Goal: Information Seeking & Learning: Find contact information

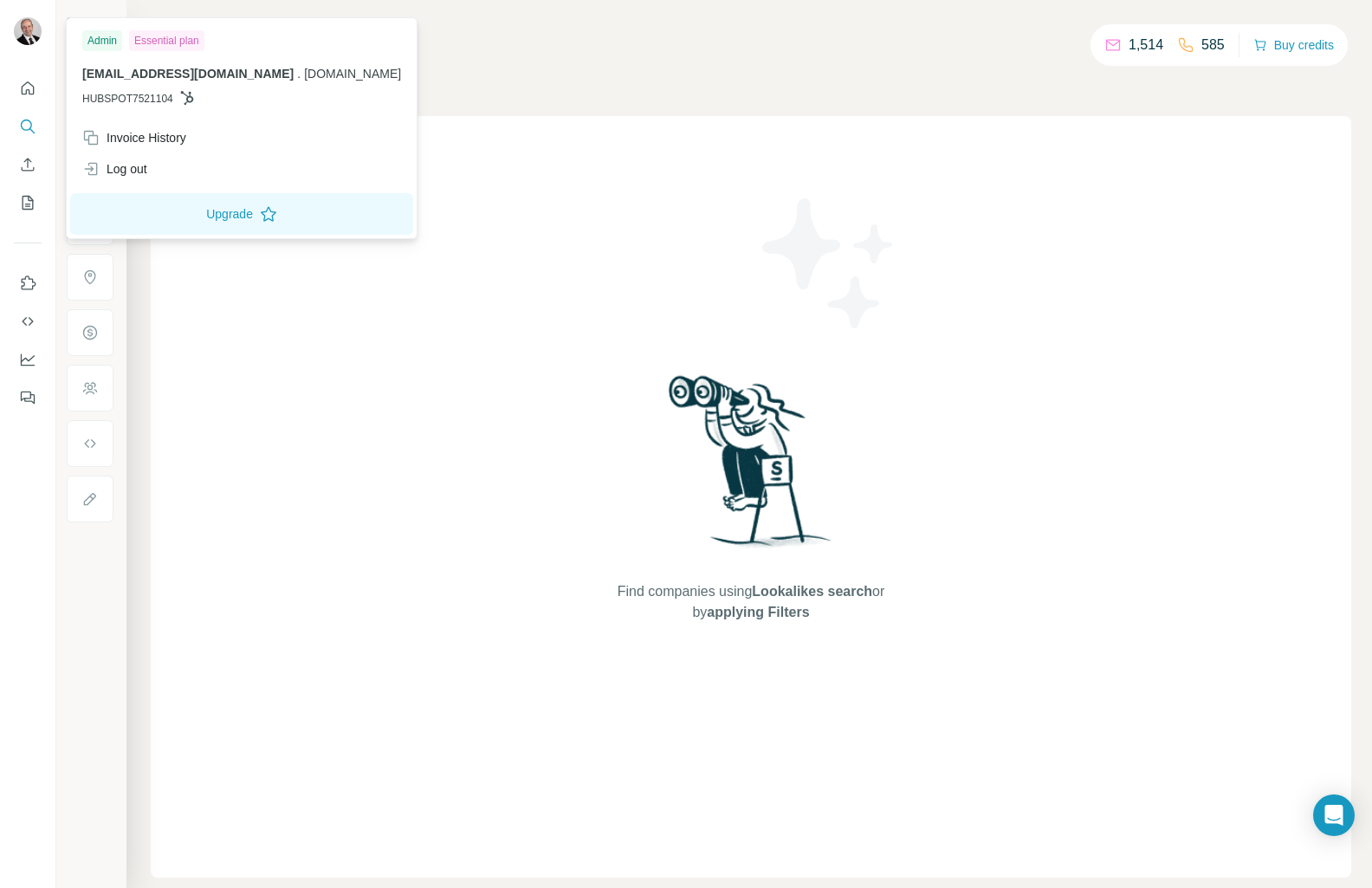
click at [27, 35] on img at bounding box center [27, 31] width 27 height 27
click at [104, 40] on div "Admin" at bounding box center [102, 40] width 39 height 21
click at [27, 90] on icon "Quick start" at bounding box center [27, 88] width 17 height 17
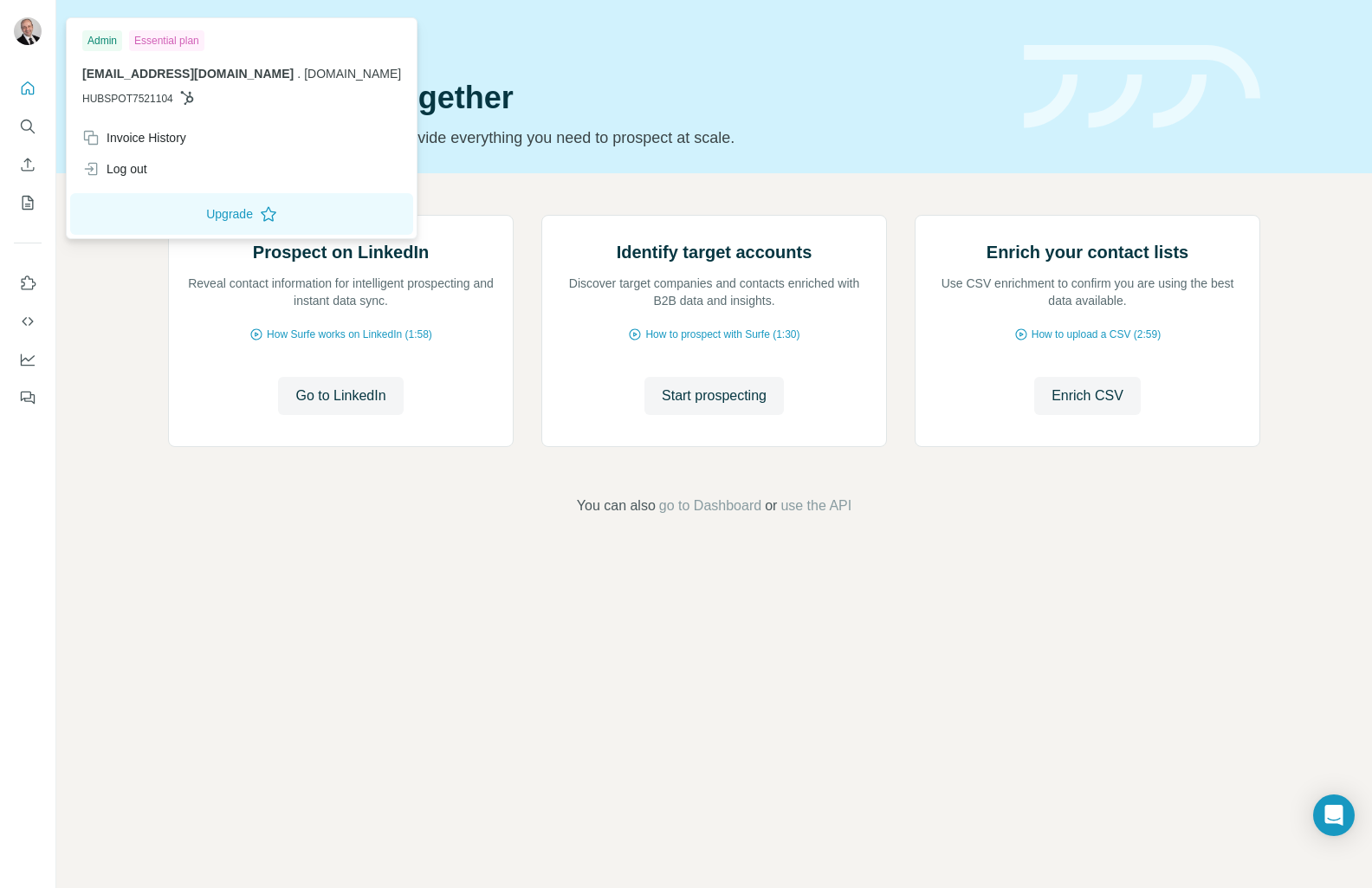
click at [32, 33] on img at bounding box center [27, 31] width 27 height 27
click at [98, 39] on div "Admin" at bounding box center [102, 40] width 39 height 21
click at [28, 93] on icon "Quick start" at bounding box center [28, 88] width 13 height 13
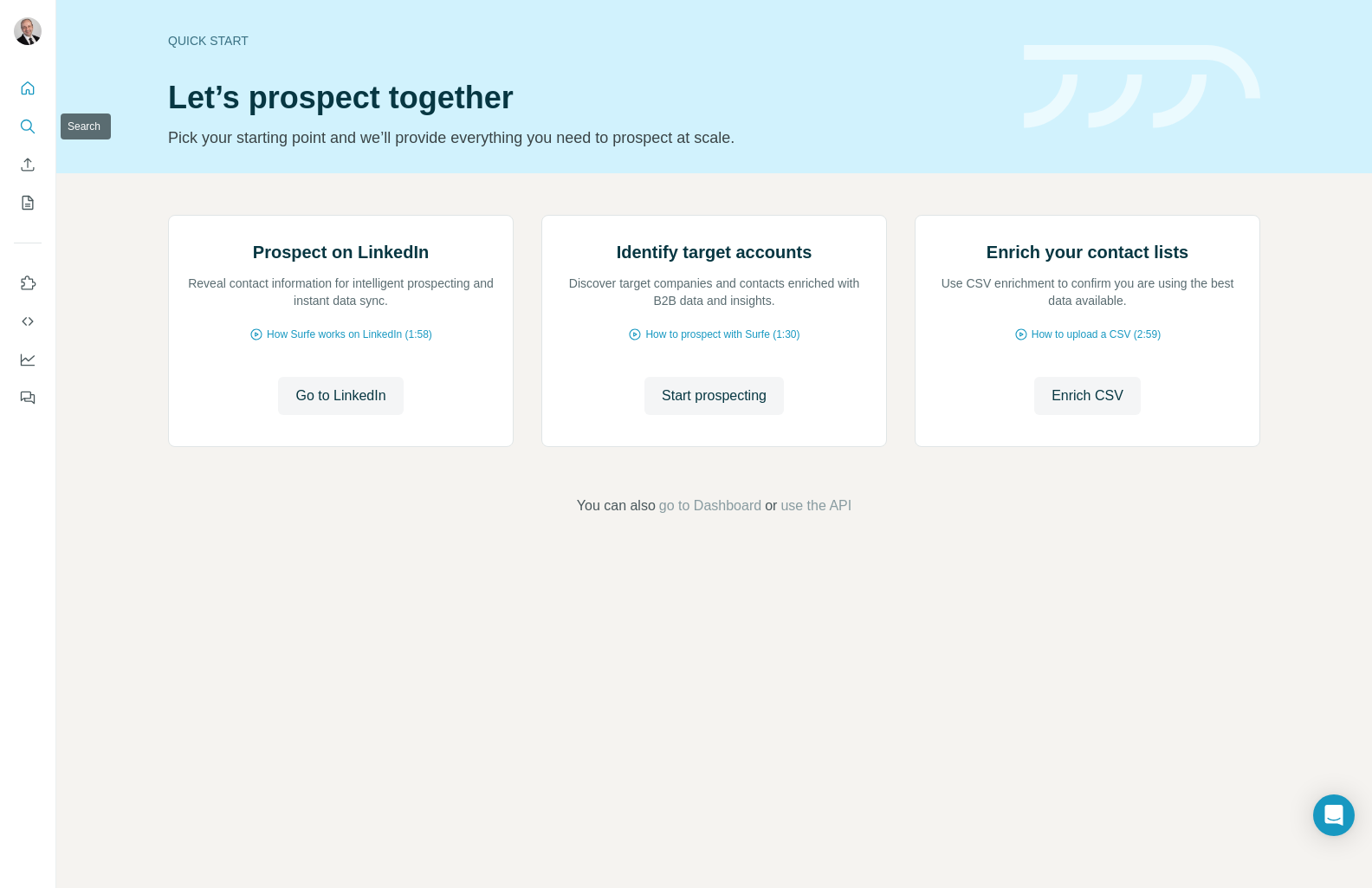
click at [31, 125] on icon "Search" at bounding box center [27, 125] width 11 height 11
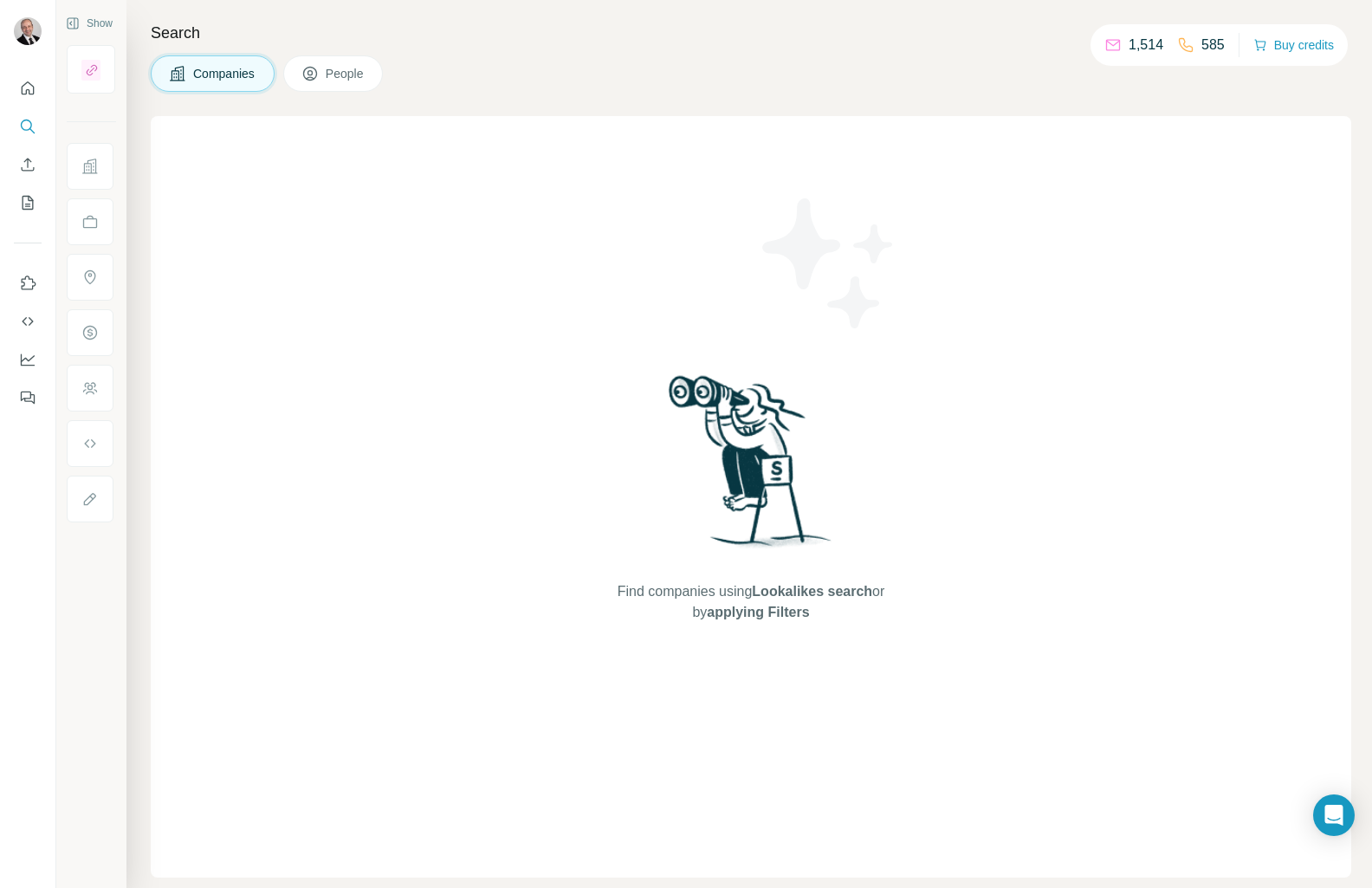
click at [331, 81] on span "People" at bounding box center [345, 73] width 39 height 17
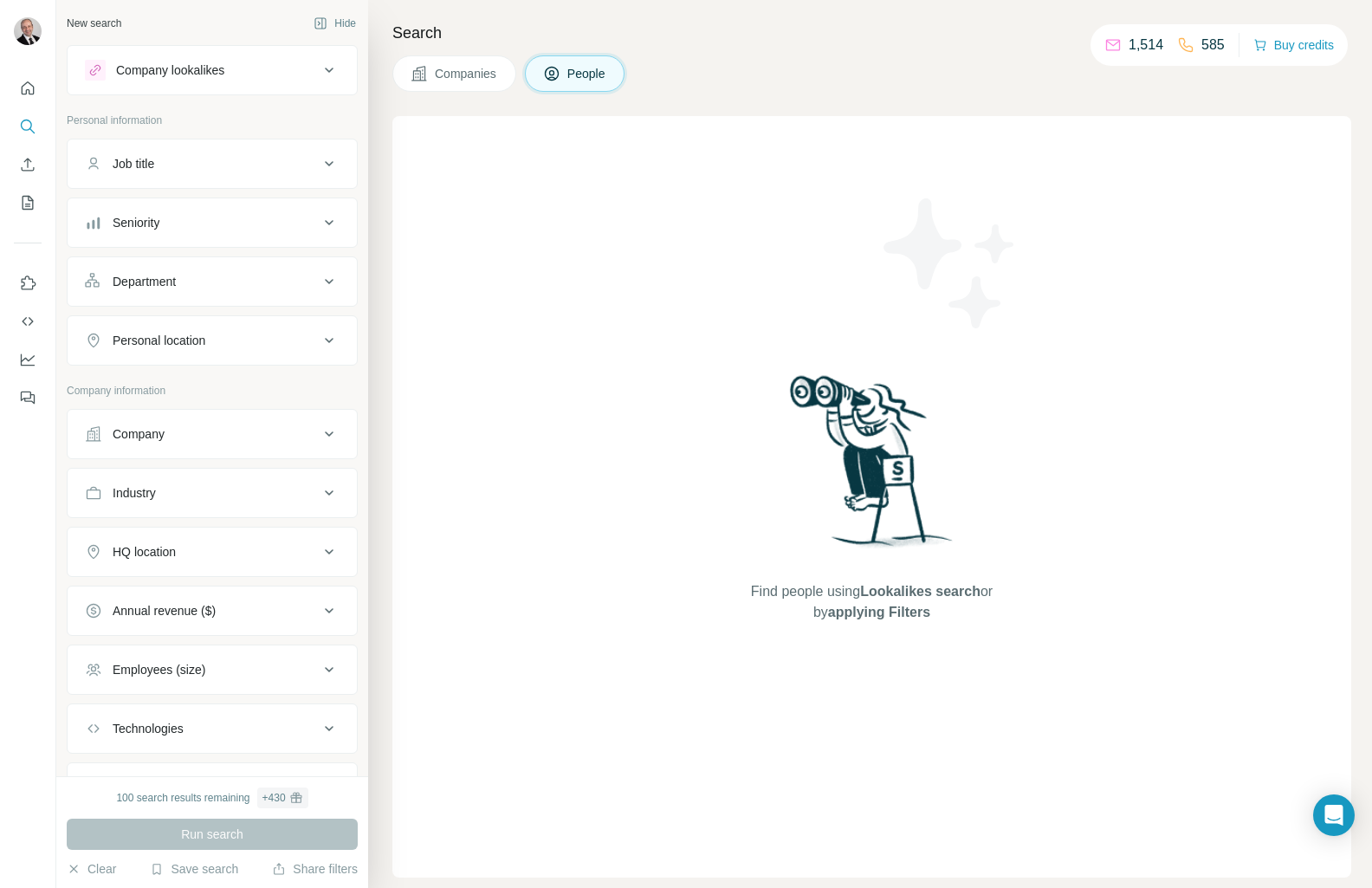
click at [598, 54] on div "Search Companies People Find people using Lookalikes search or by applying Filt…" at bounding box center [871, 444] width 1004 height 888
click at [587, 72] on span "People" at bounding box center [587, 73] width 39 height 17
click at [155, 439] on div "Company" at bounding box center [138, 433] width 52 height 17
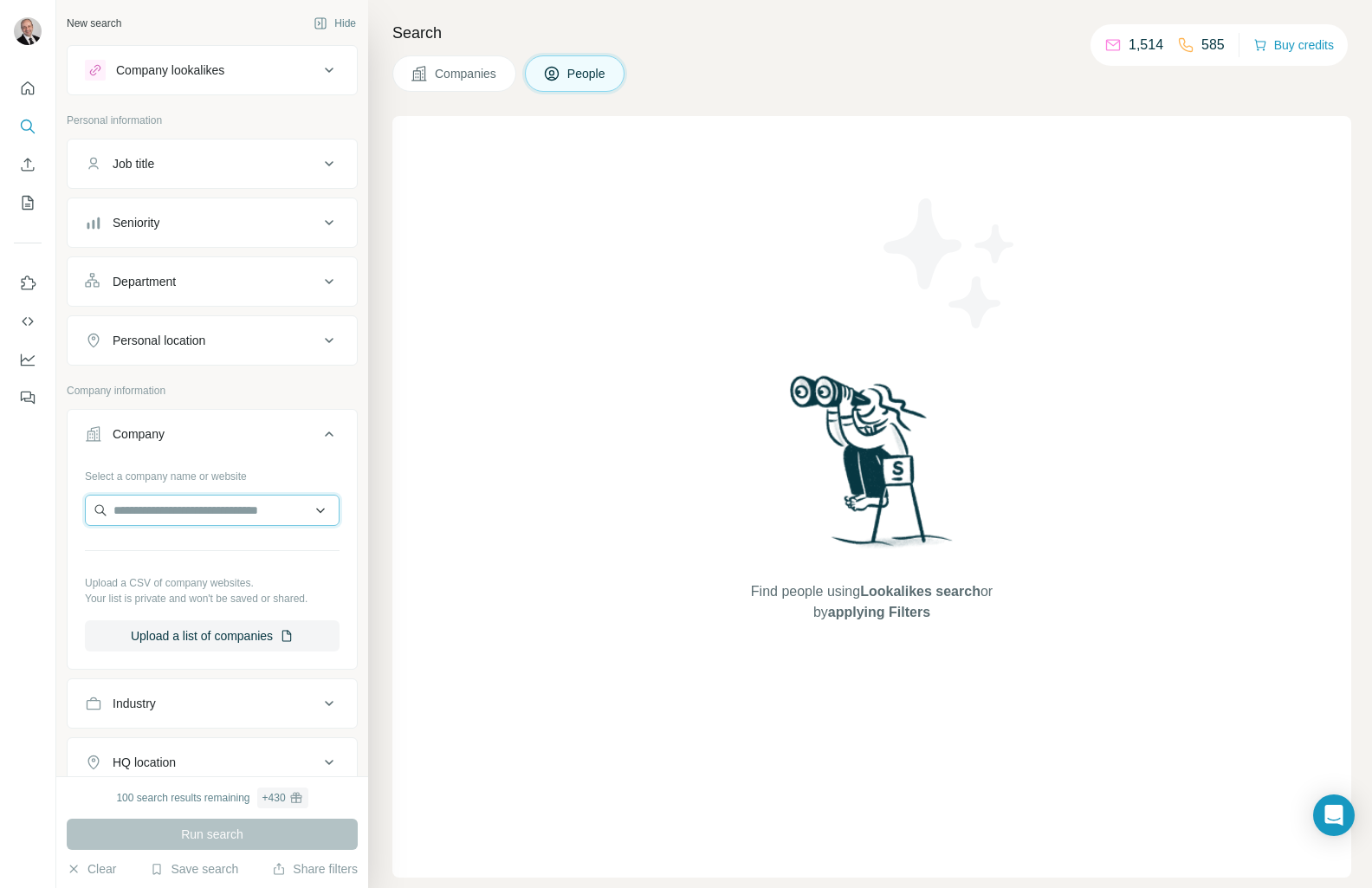
click at [149, 516] on input "text" at bounding box center [213, 510] width 255 height 31
click at [162, 504] on input "text" at bounding box center [213, 510] width 255 height 31
paste input "**********"
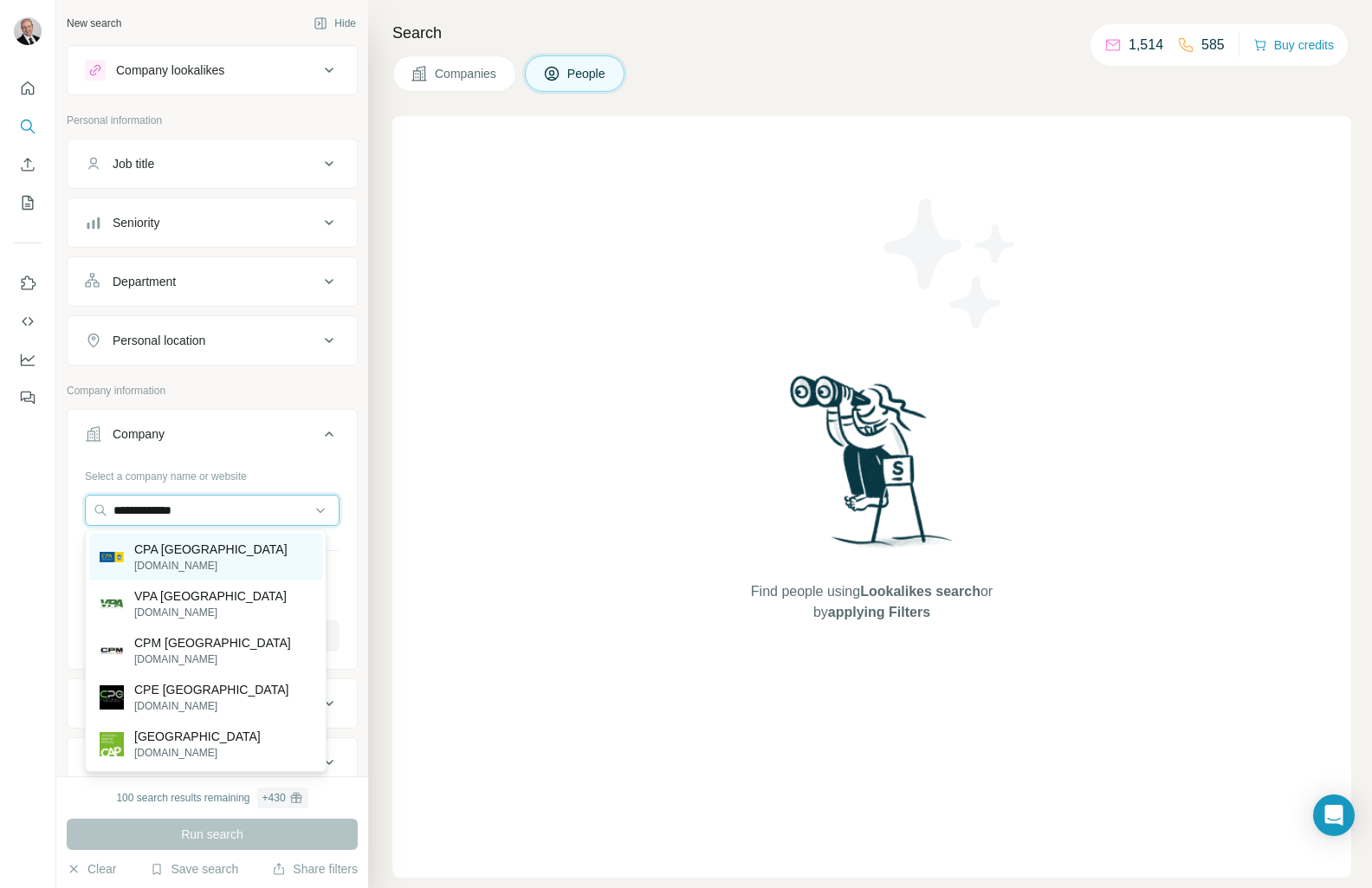
type input "**********"
click at [181, 562] on p "cpaaustralia.com.au" at bounding box center [211, 565] width 153 height 16
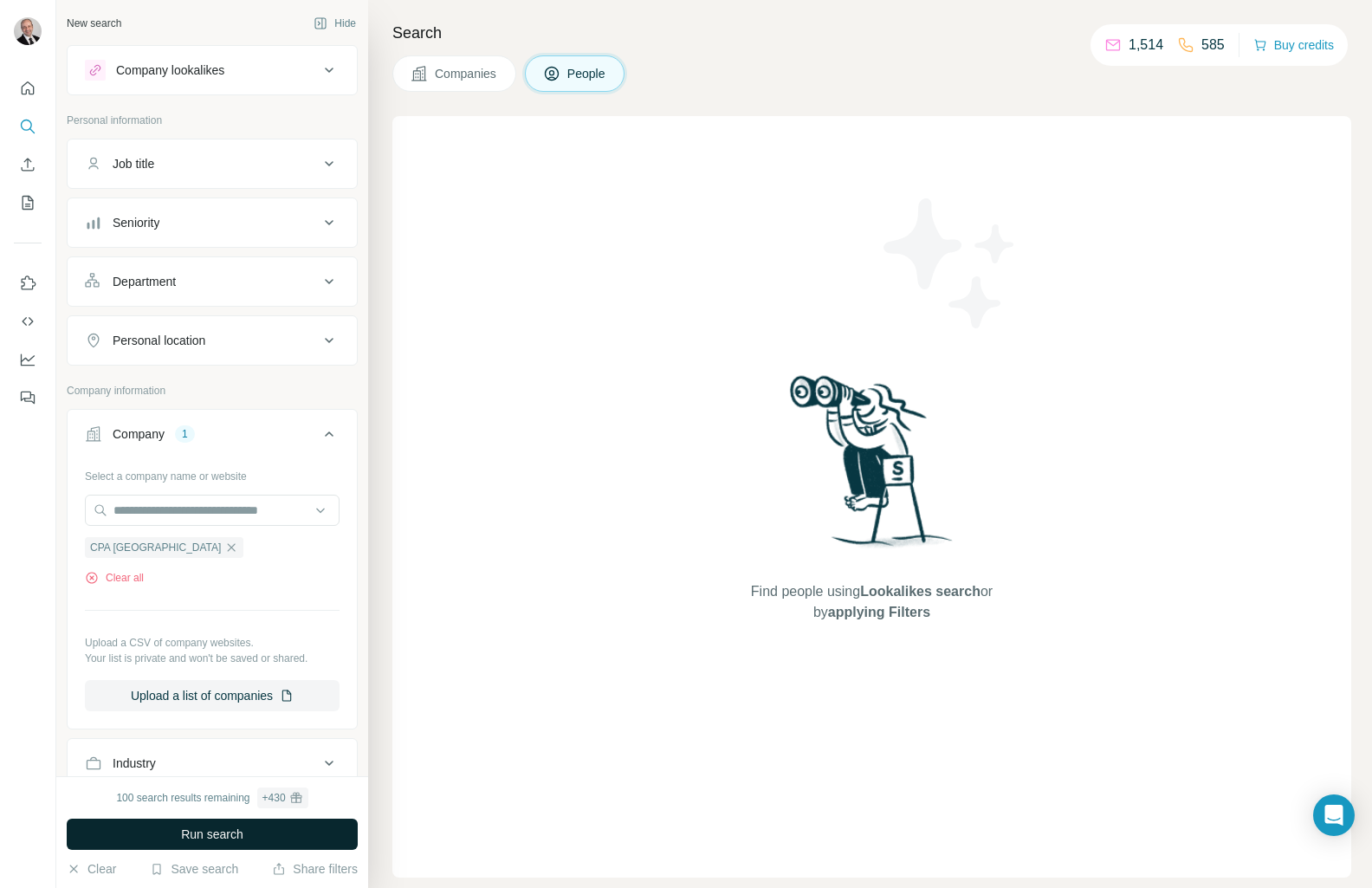
click at [221, 831] on span "Run search" at bounding box center [213, 834] width 62 height 17
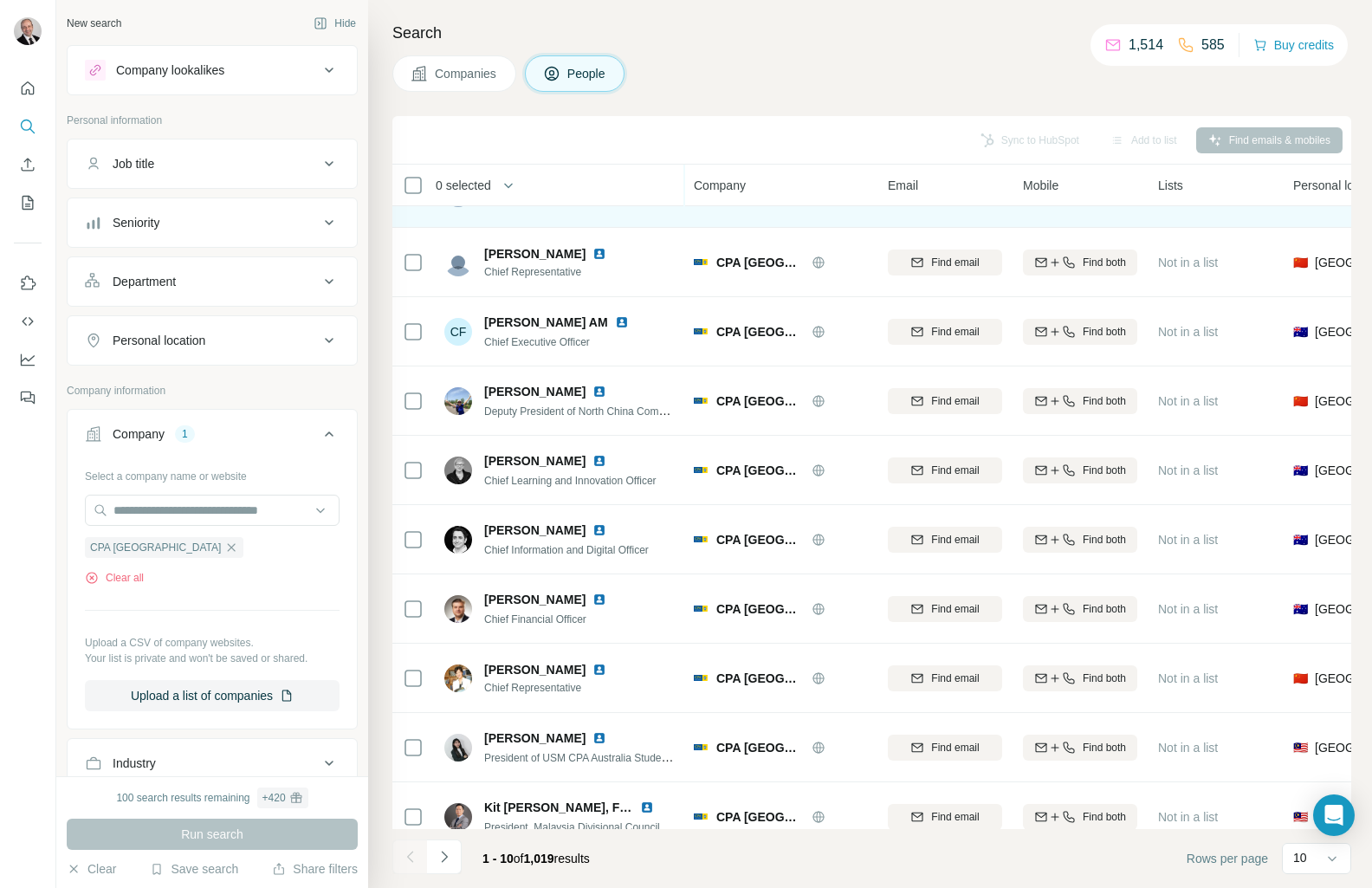
scroll to position [80, 0]
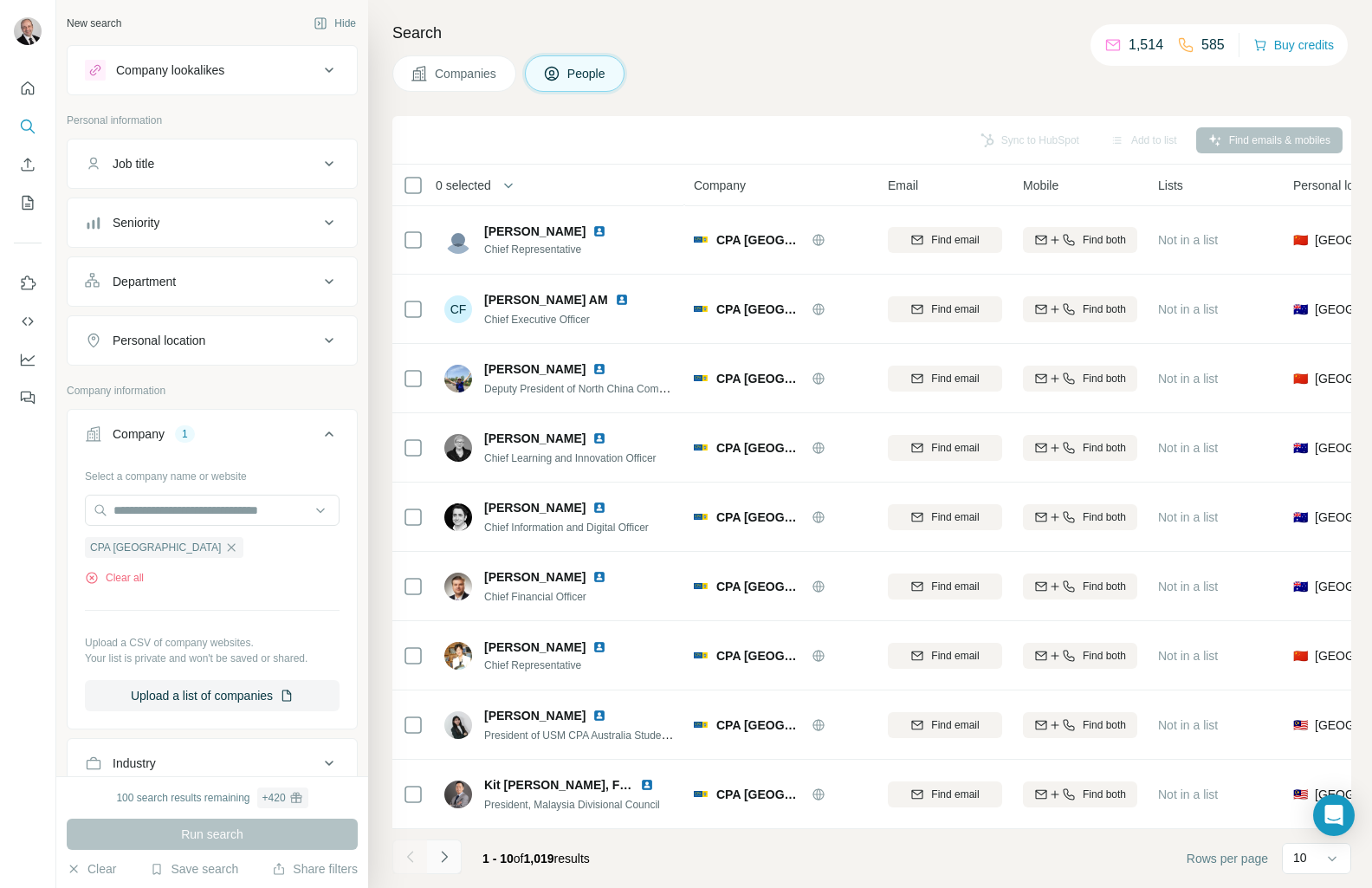
click at [443, 856] on icon "Navigate to next page" at bounding box center [444, 856] width 17 height 17
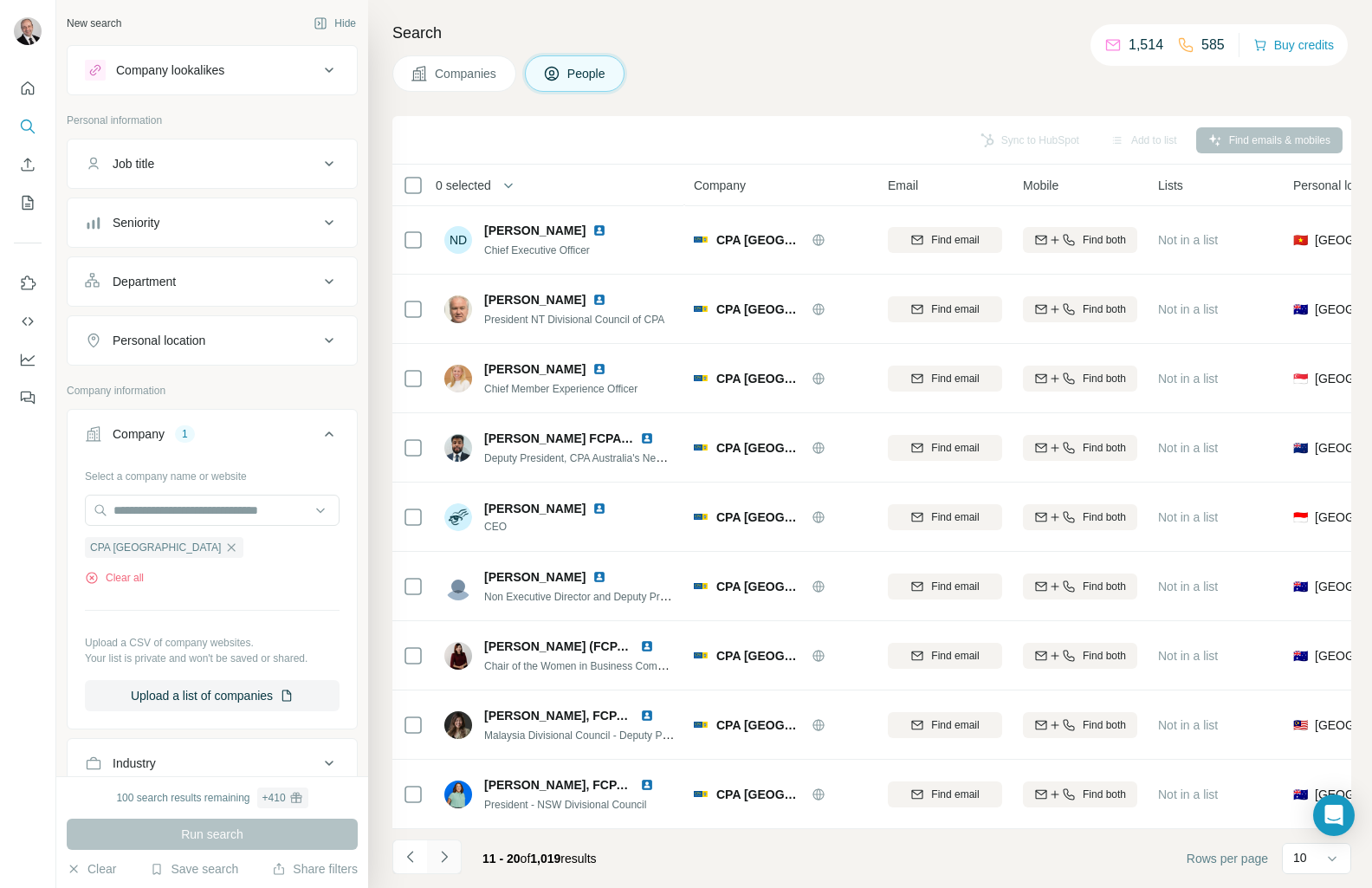
click at [451, 852] on icon "Navigate to next page" at bounding box center [444, 856] width 17 height 17
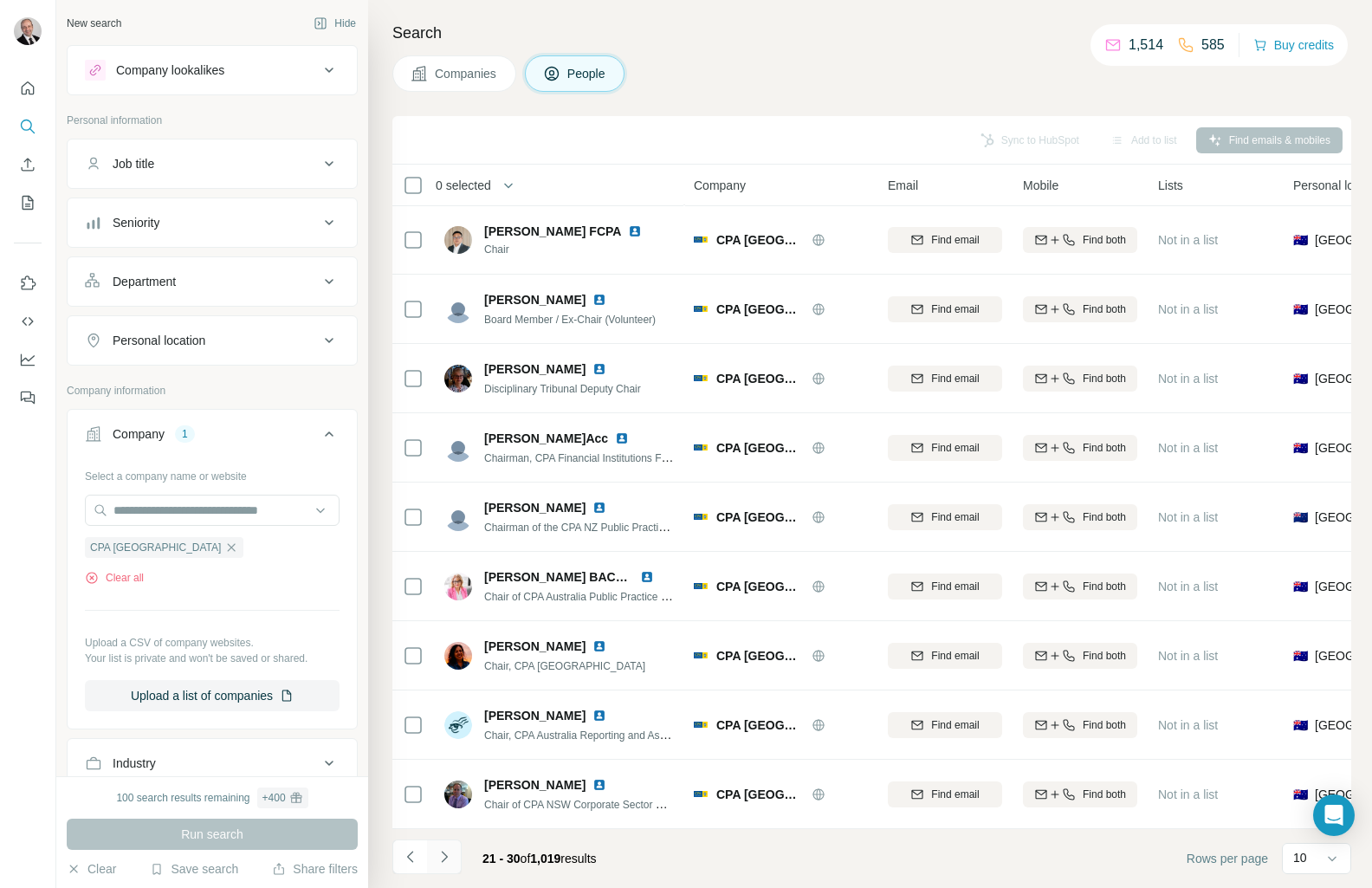
click at [447, 859] on icon "Navigate to next page" at bounding box center [444, 856] width 17 height 17
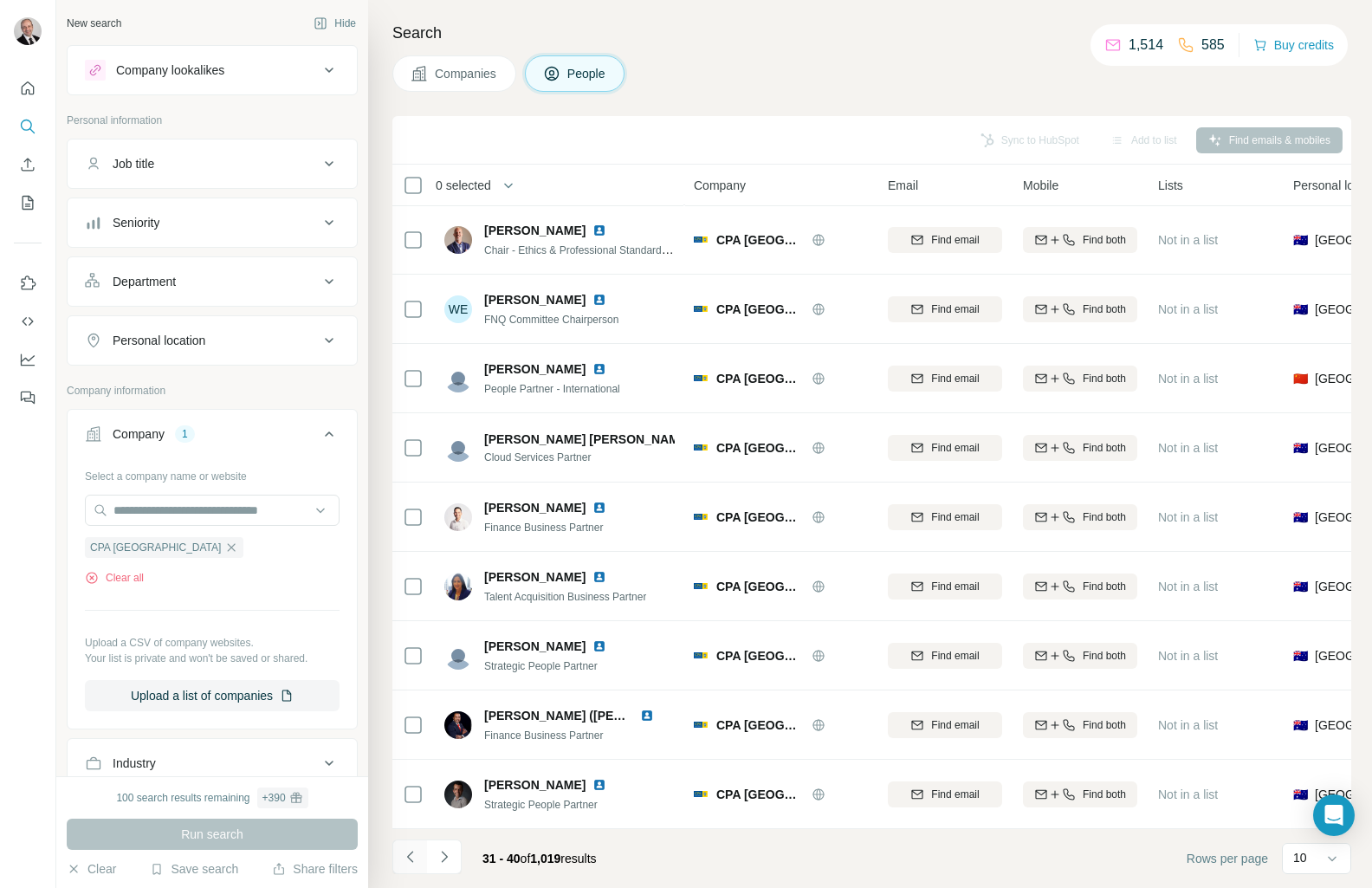
click at [407, 859] on icon "Navigate to previous page" at bounding box center [411, 856] width 17 height 17
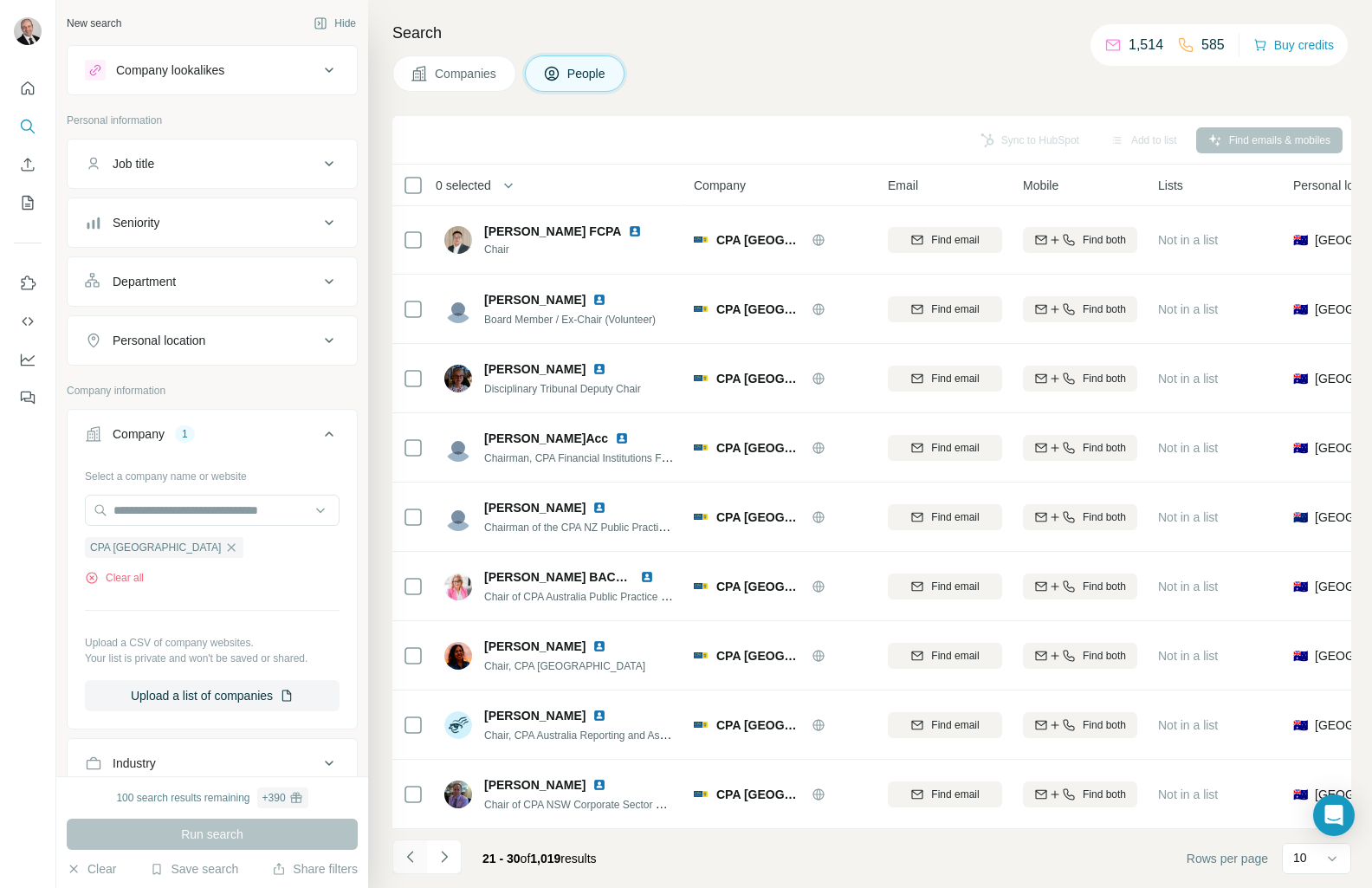
click at [407, 859] on icon "Navigate to previous page" at bounding box center [411, 856] width 17 height 17
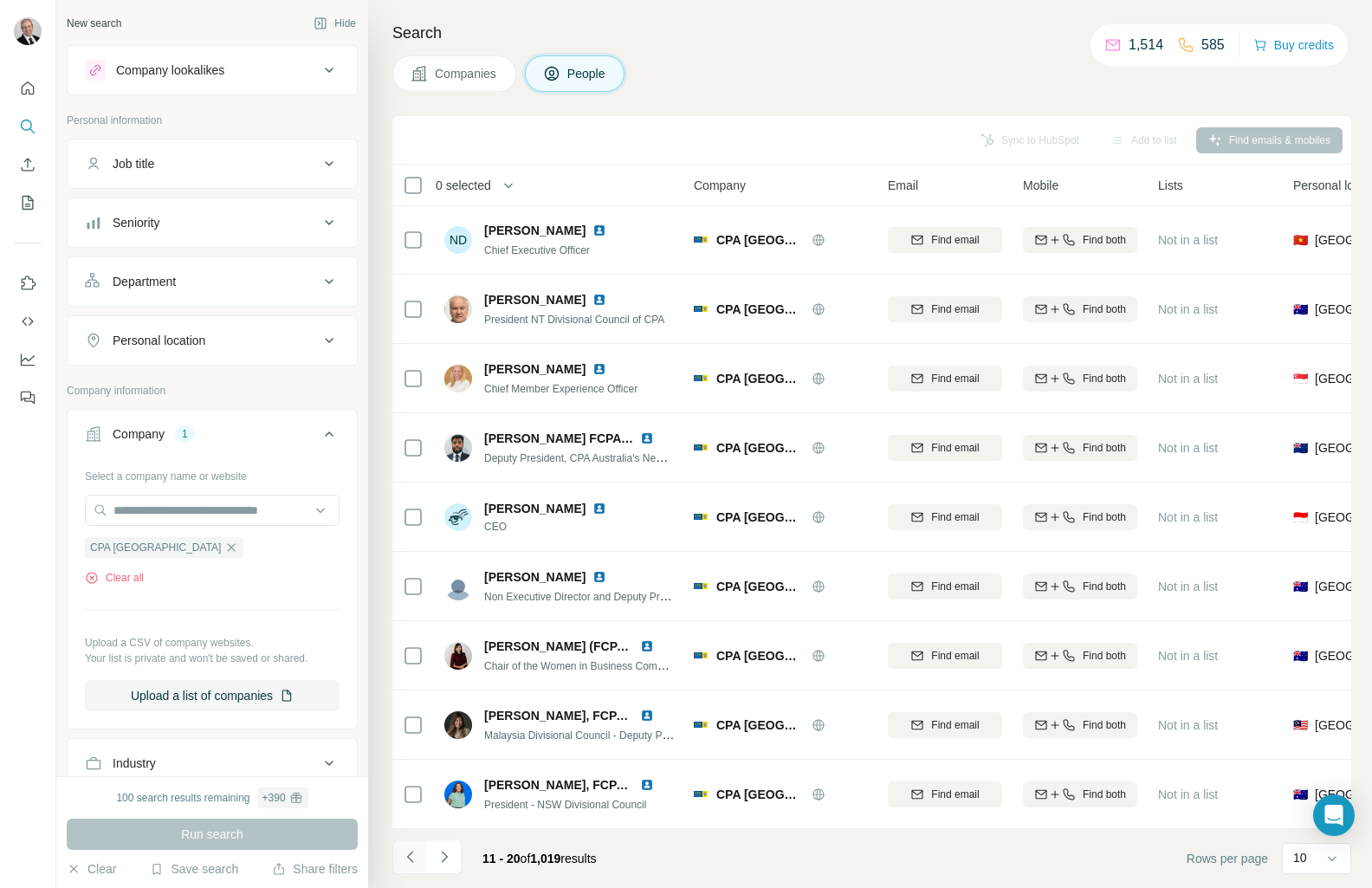
click at [407, 859] on icon "Navigate to previous page" at bounding box center [411, 856] width 17 height 17
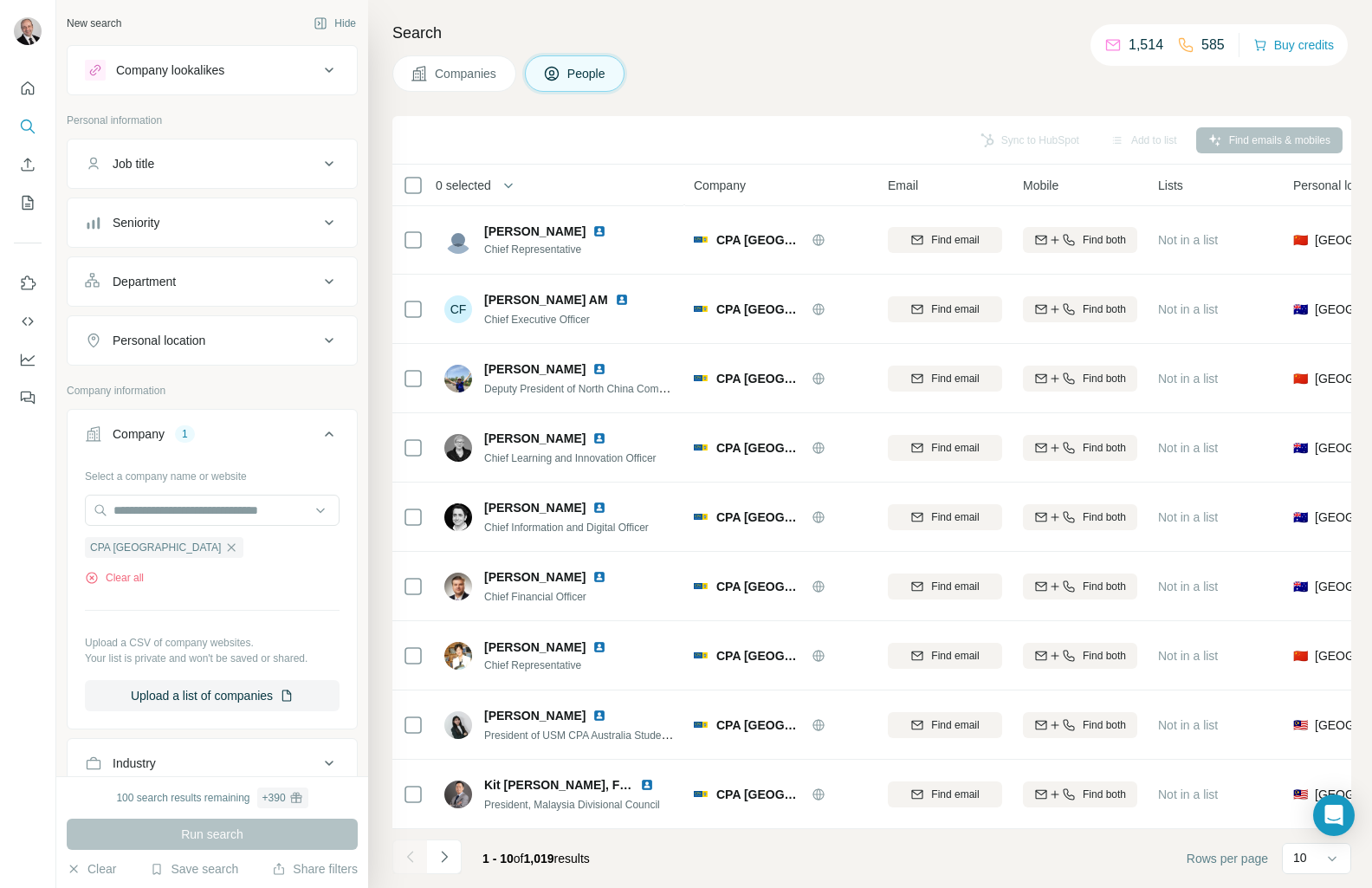
click at [407, 859] on div at bounding box center [410, 857] width 35 height 35
click at [513, 183] on icon "button" at bounding box center [508, 185] width 8 height 5
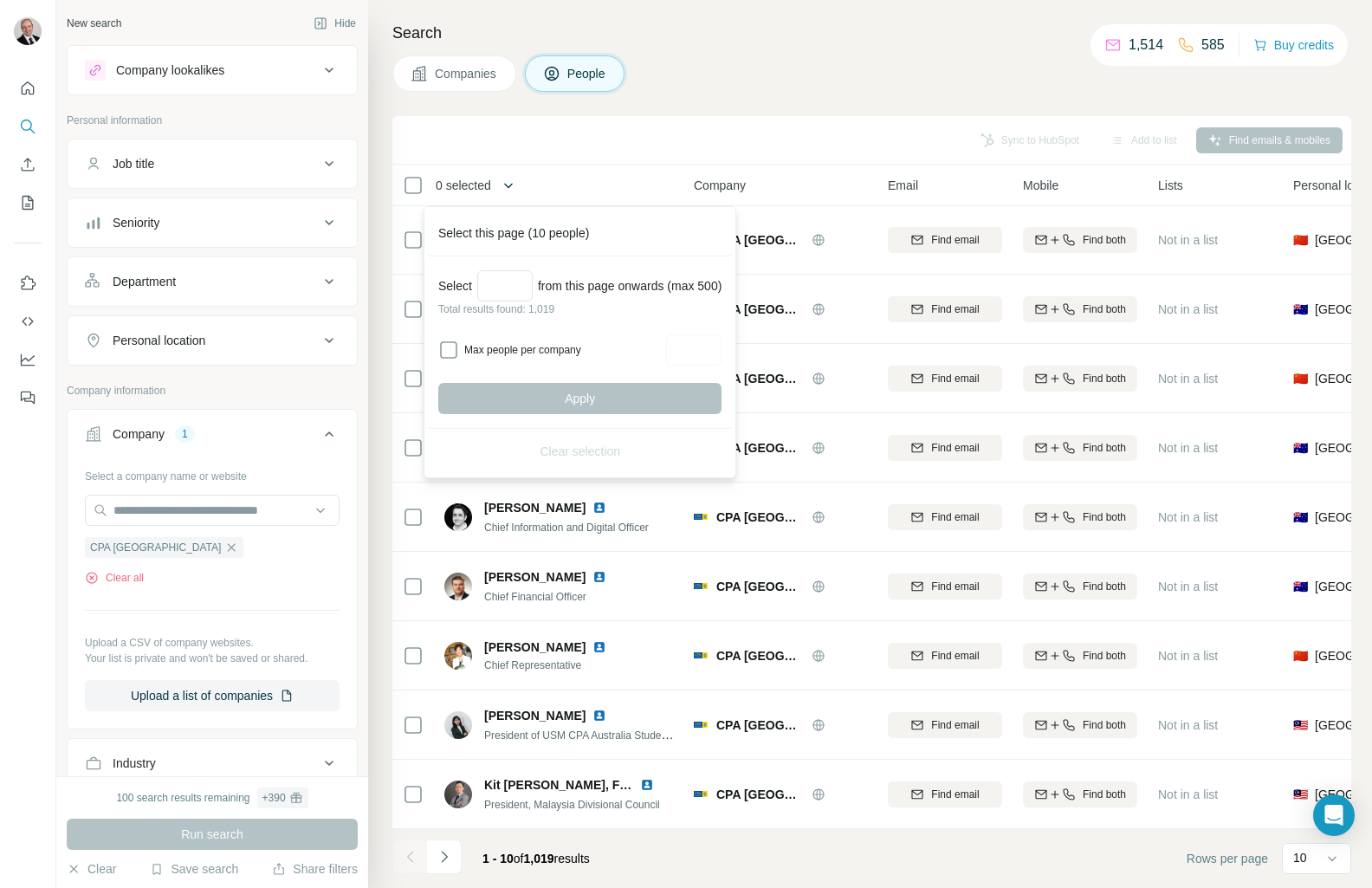
click at [513, 183] on icon "button" at bounding box center [508, 185] width 8 height 5
click at [591, 133] on div "Sync to HubSpot Add to list Find emails & mobiles" at bounding box center [872, 139] width 941 height 30
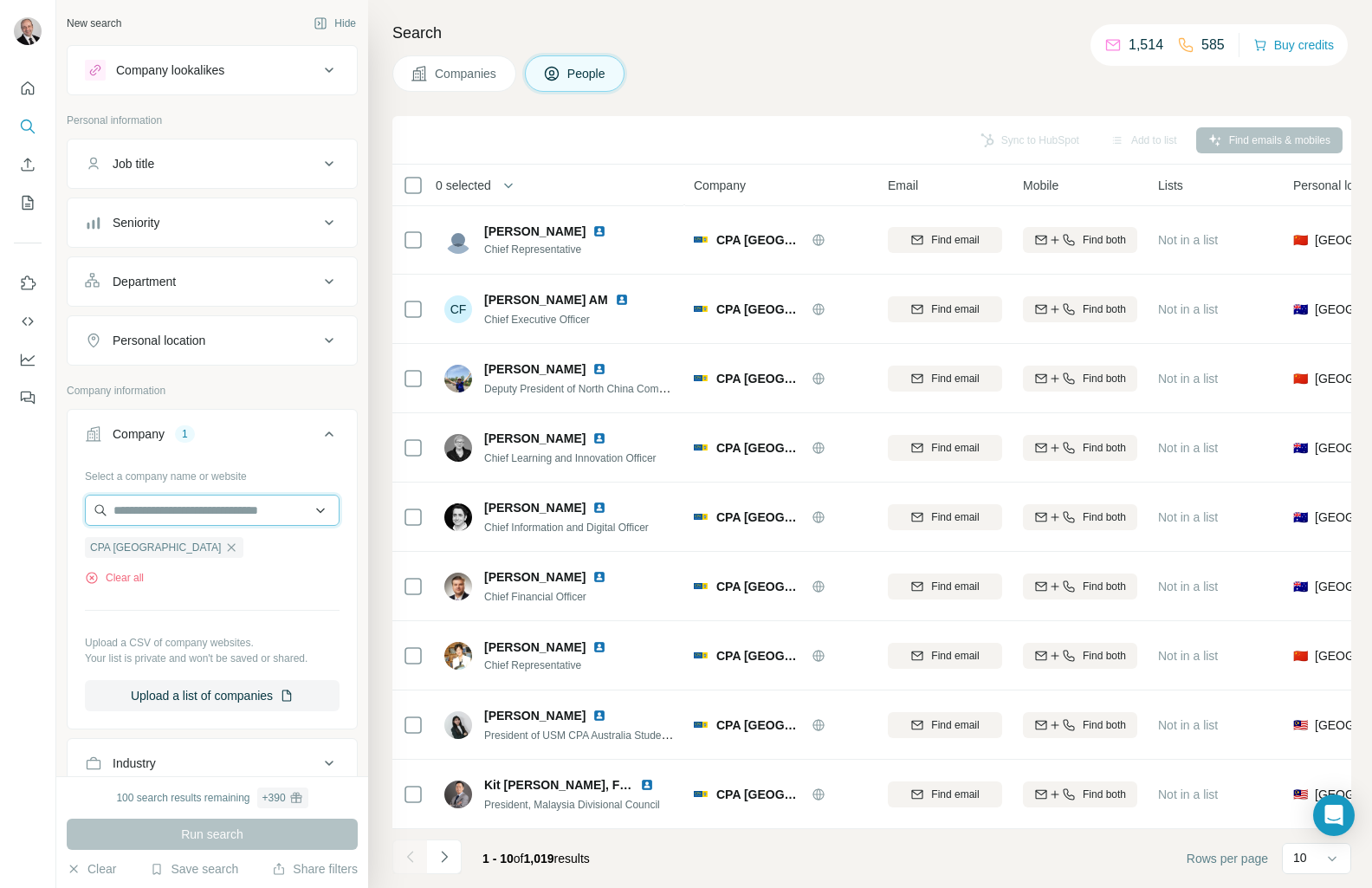
click at [198, 517] on input "text" at bounding box center [213, 510] width 255 height 31
click at [319, 163] on icon at bounding box center [329, 163] width 21 height 21
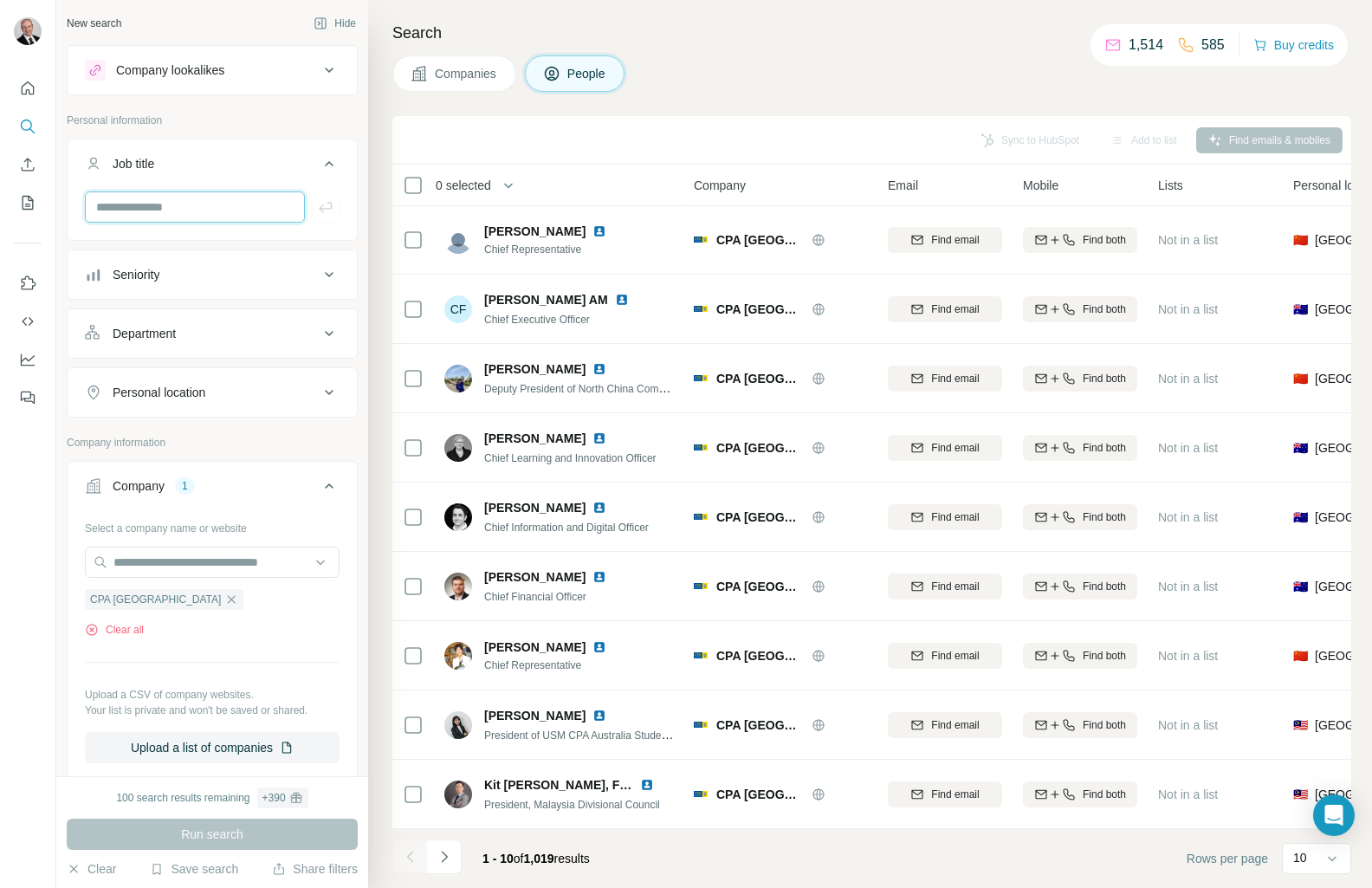
click at [183, 206] on input "text" at bounding box center [195, 207] width 220 height 31
click at [122, 210] on input "text" at bounding box center [195, 207] width 220 height 31
paste input "**********"
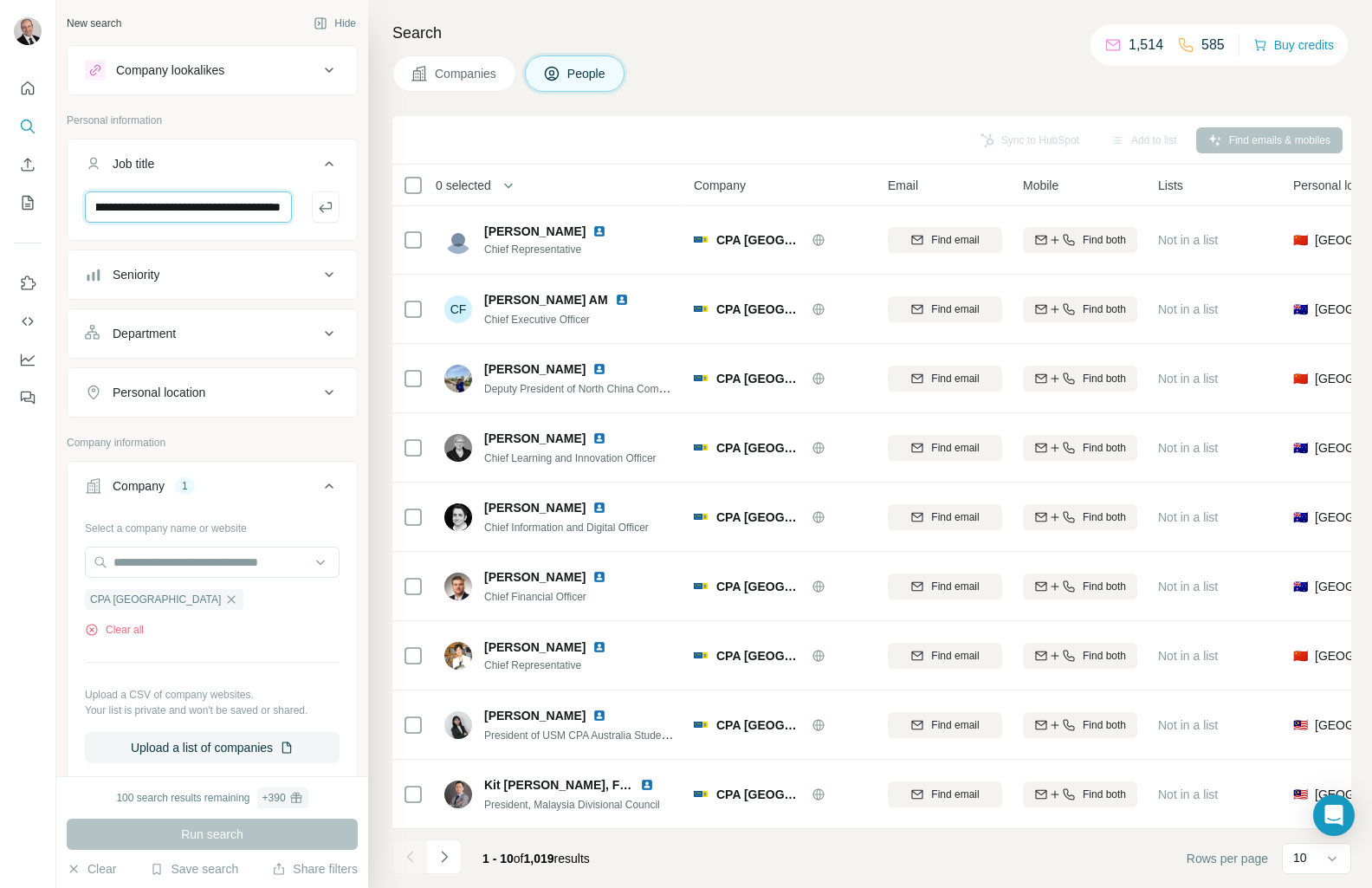
type input "**********"
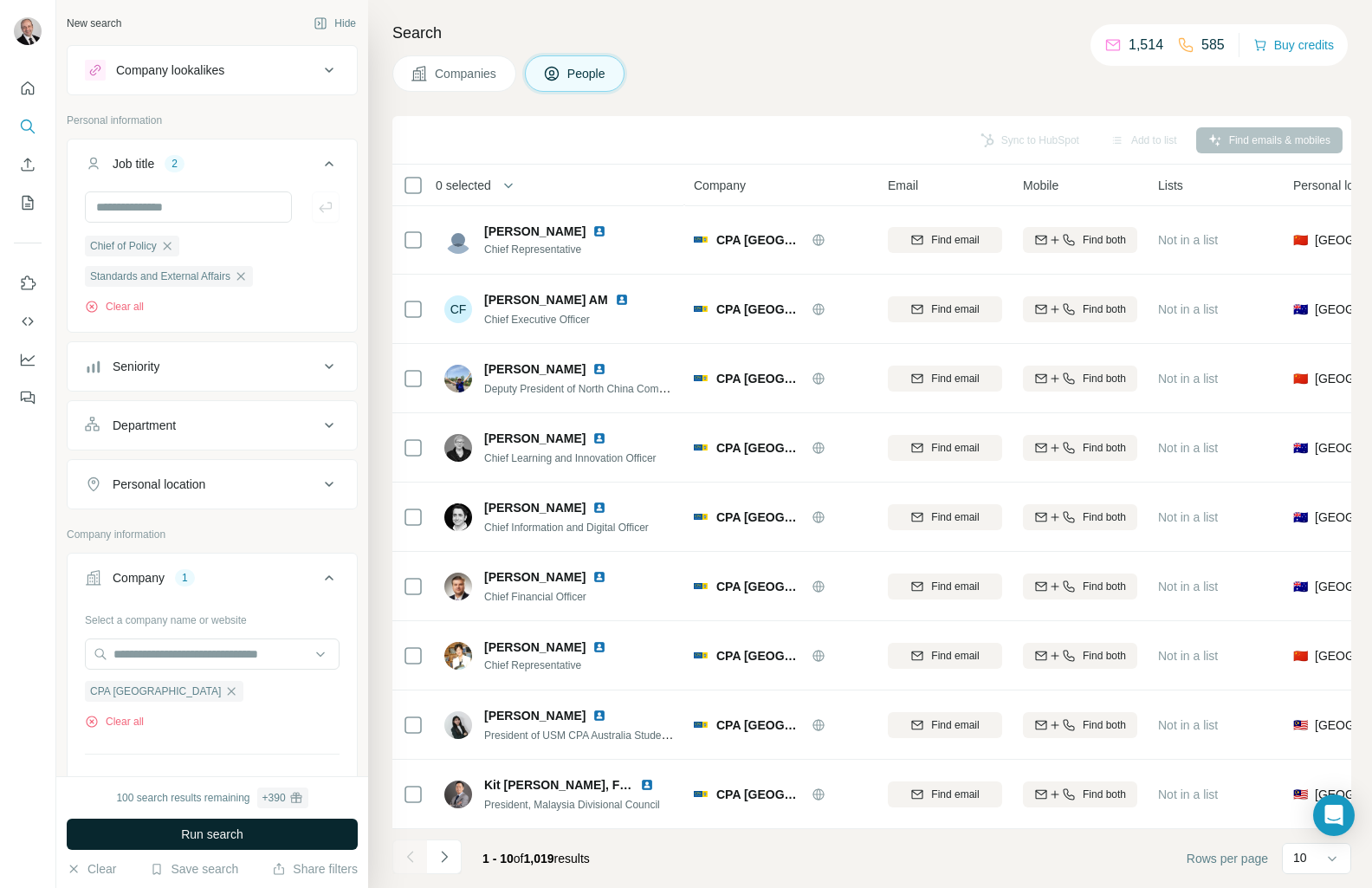
click at [214, 831] on span "Run search" at bounding box center [213, 834] width 62 height 17
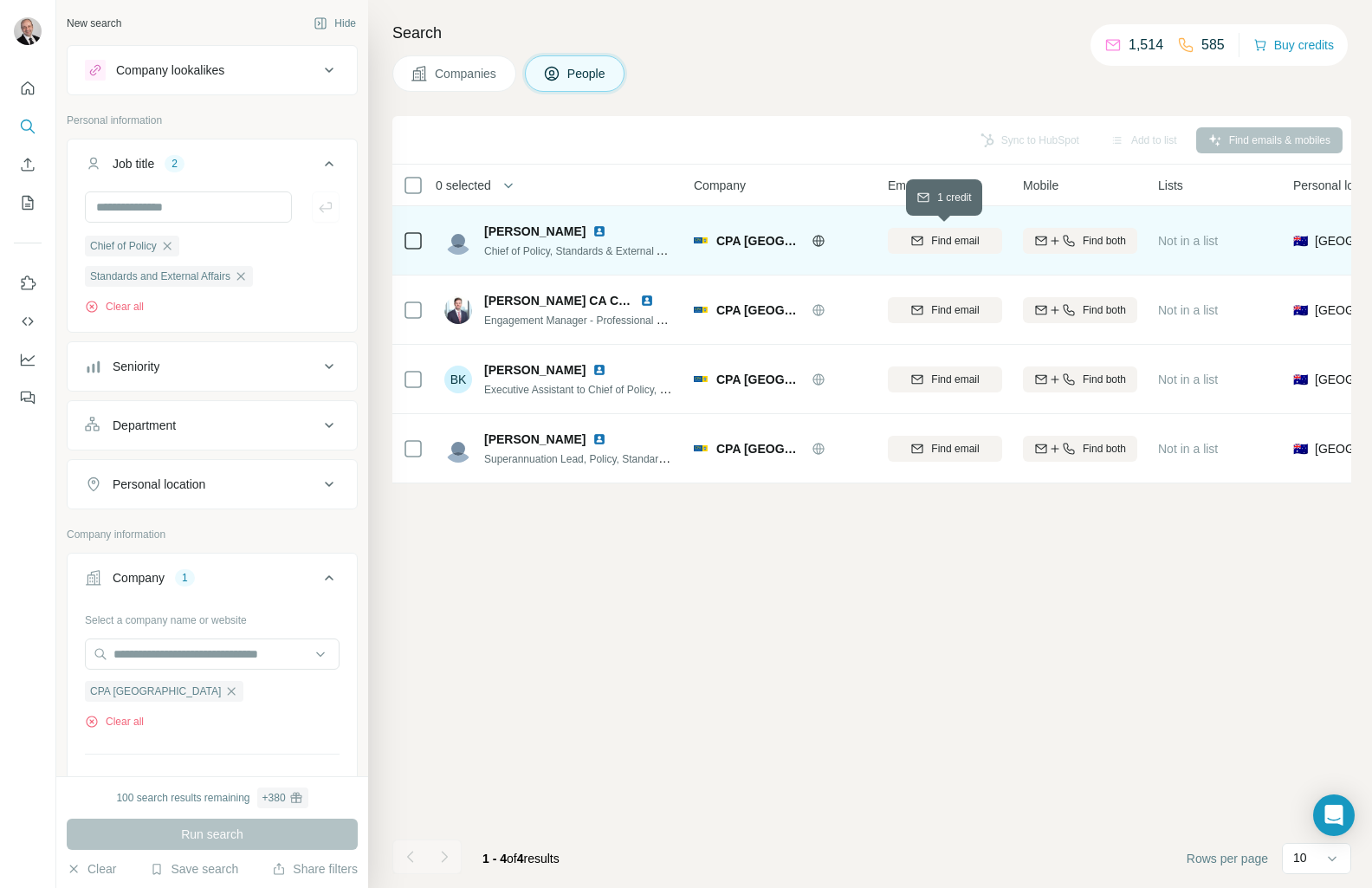
click at [954, 242] on span "Find email" at bounding box center [955, 240] width 48 height 16
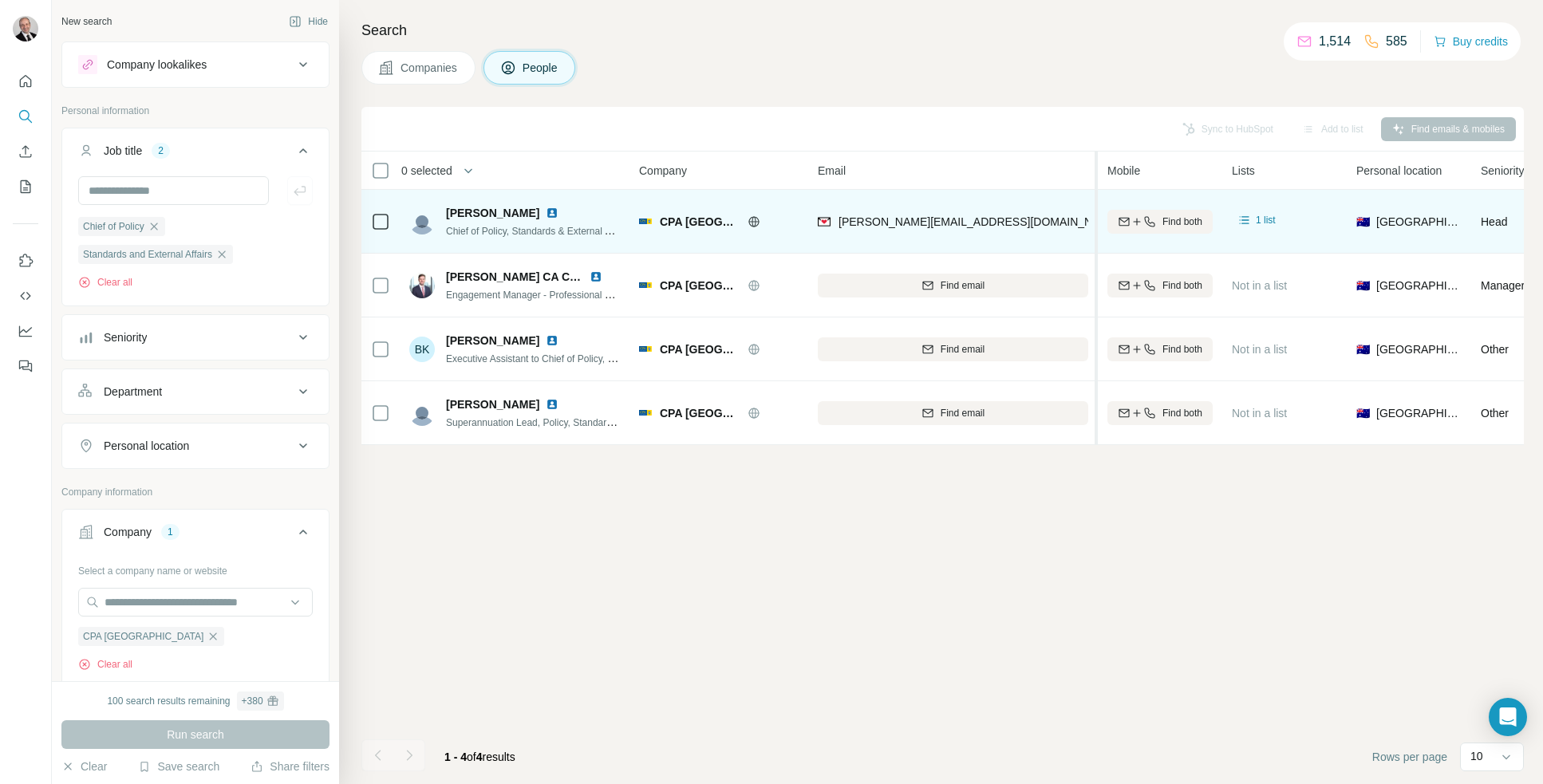
drag, startPoint x: 929, startPoint y: 164, endPoint x: 1098, endPoint y: 160, distance: 169.0
click at [0, 0] on tr "0 selected People Company Email Mobile Lists Personal location Seniority Depart…" at bounding box center [0, 0] width 0 height 0
click at [1052, 219] on div "elinor.kasapidis@cpaaustralia.com.au" at bounding box center [953, 221] width 270 height 44
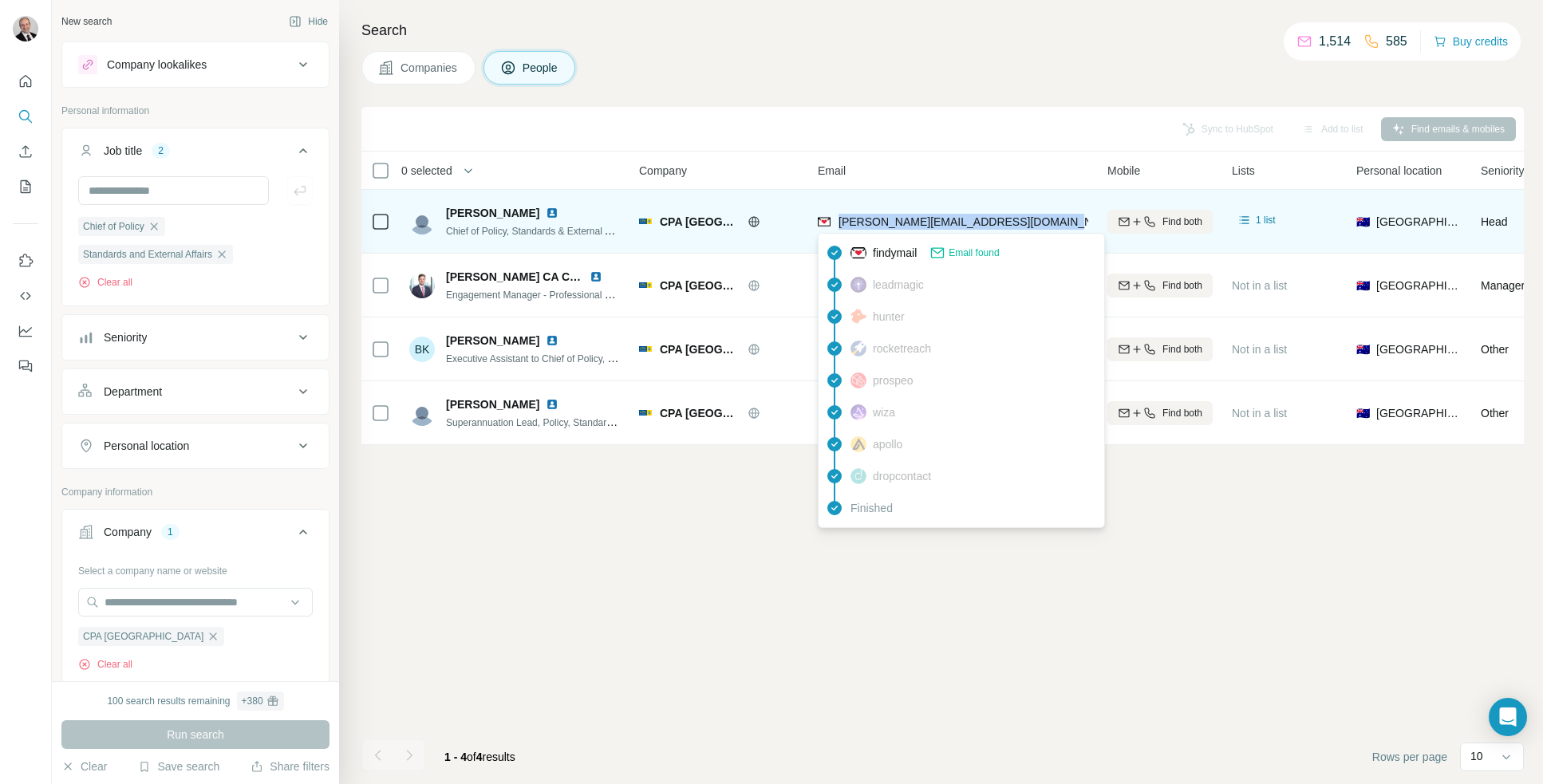
drag, startPoint x: 1052, startPoint y: 219, endPoint x: 842, endPoint y: 213, distance: 210.1
click at [842, 213] on div "elinor.kasapidis@cpaaustralia.com.au" at bounding box center [953, 221] width 270 height 44
copy span "elinor.kasapidis@cpaaustralia.com.au"
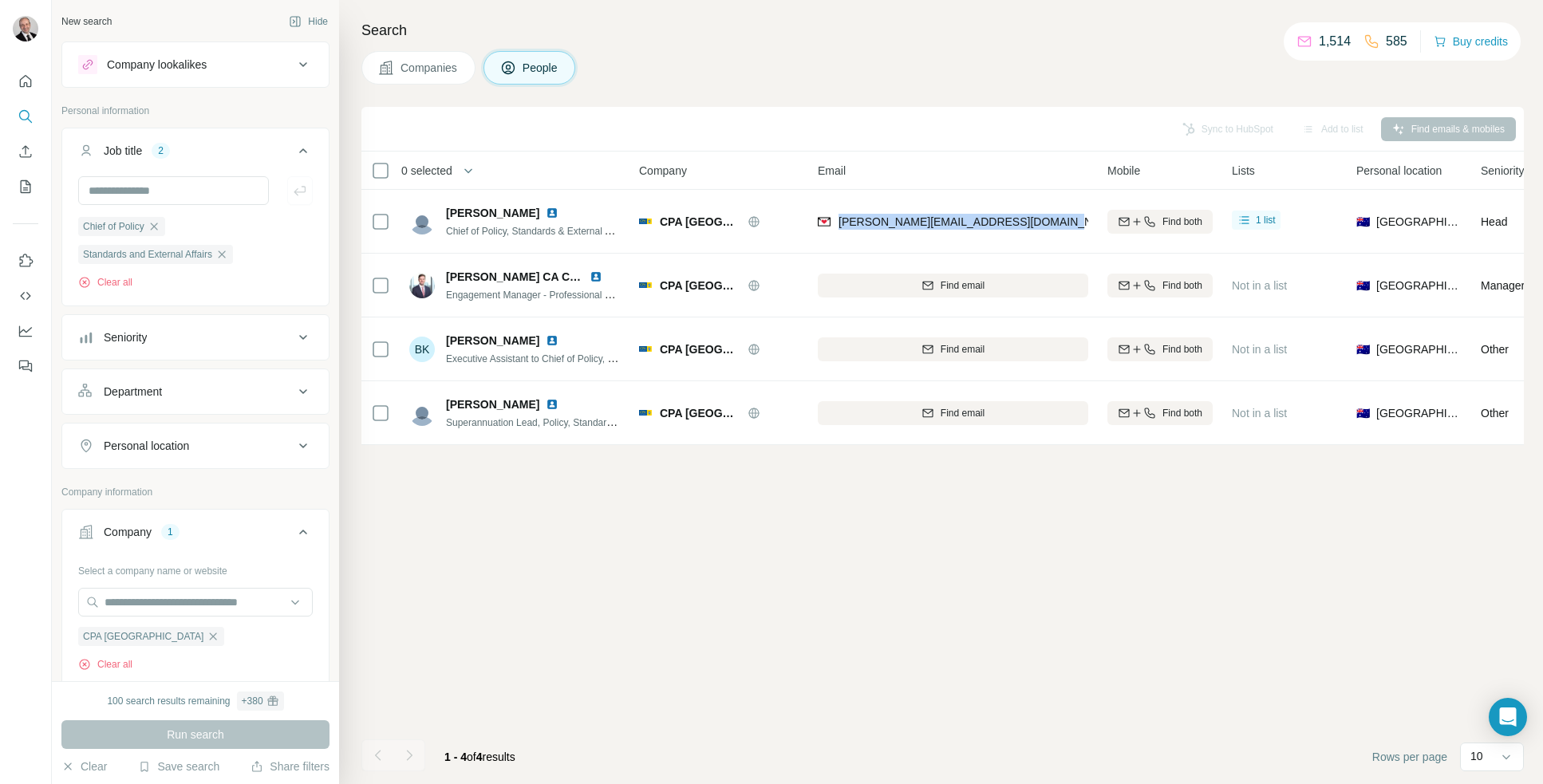
click at [27, 24] on img at bounding box center [25, 29] width 25 height 25
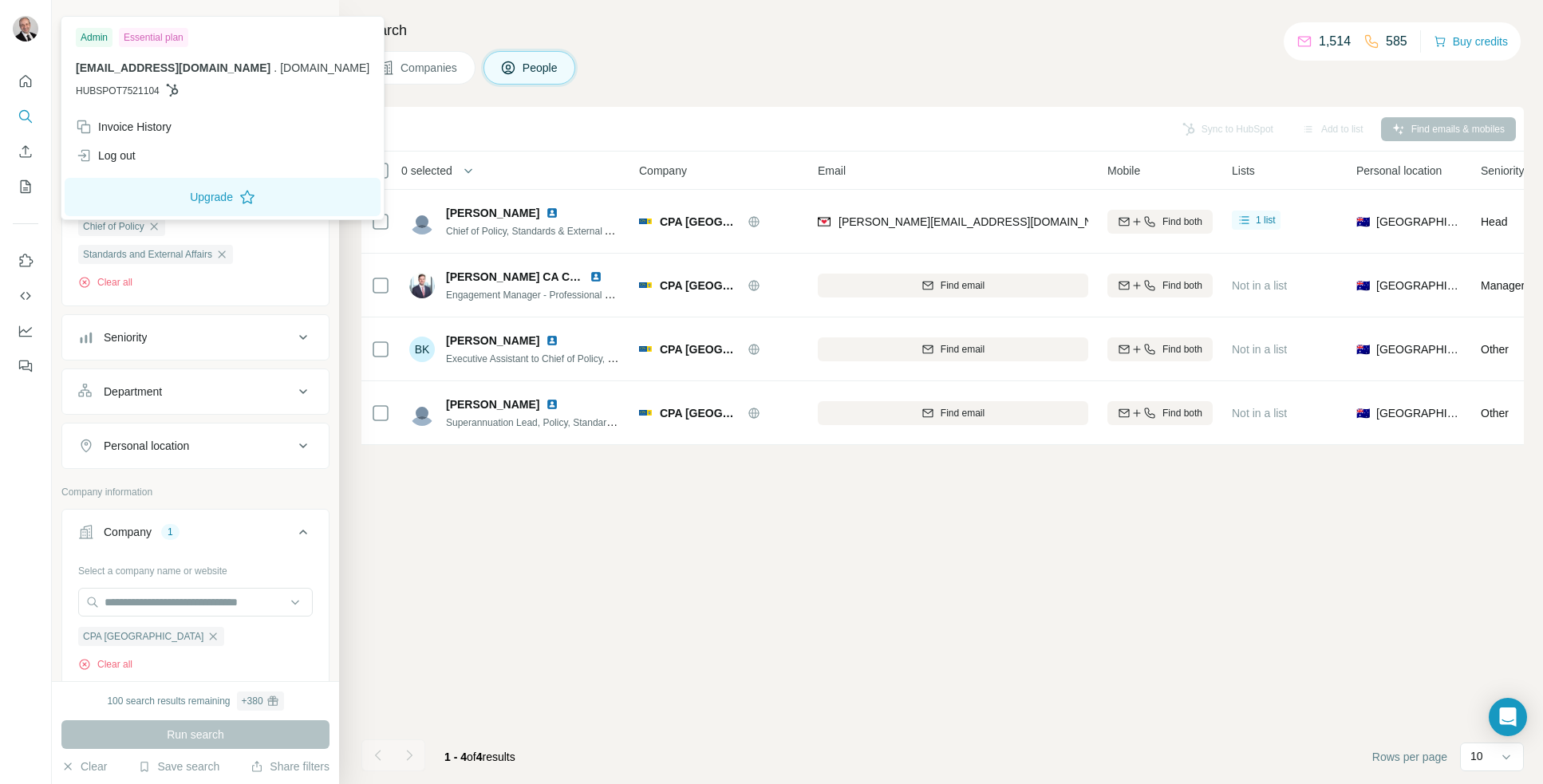
click at [149, 36] on div "Essential plan" at bounding box center [154, 37] width 69 height 19
click at [100, 35] on div "Admin" at bounding box center [94, 37] width 36 height 19
click at [26, 28] on img at bounding box center [25, 29] width 25 height 25
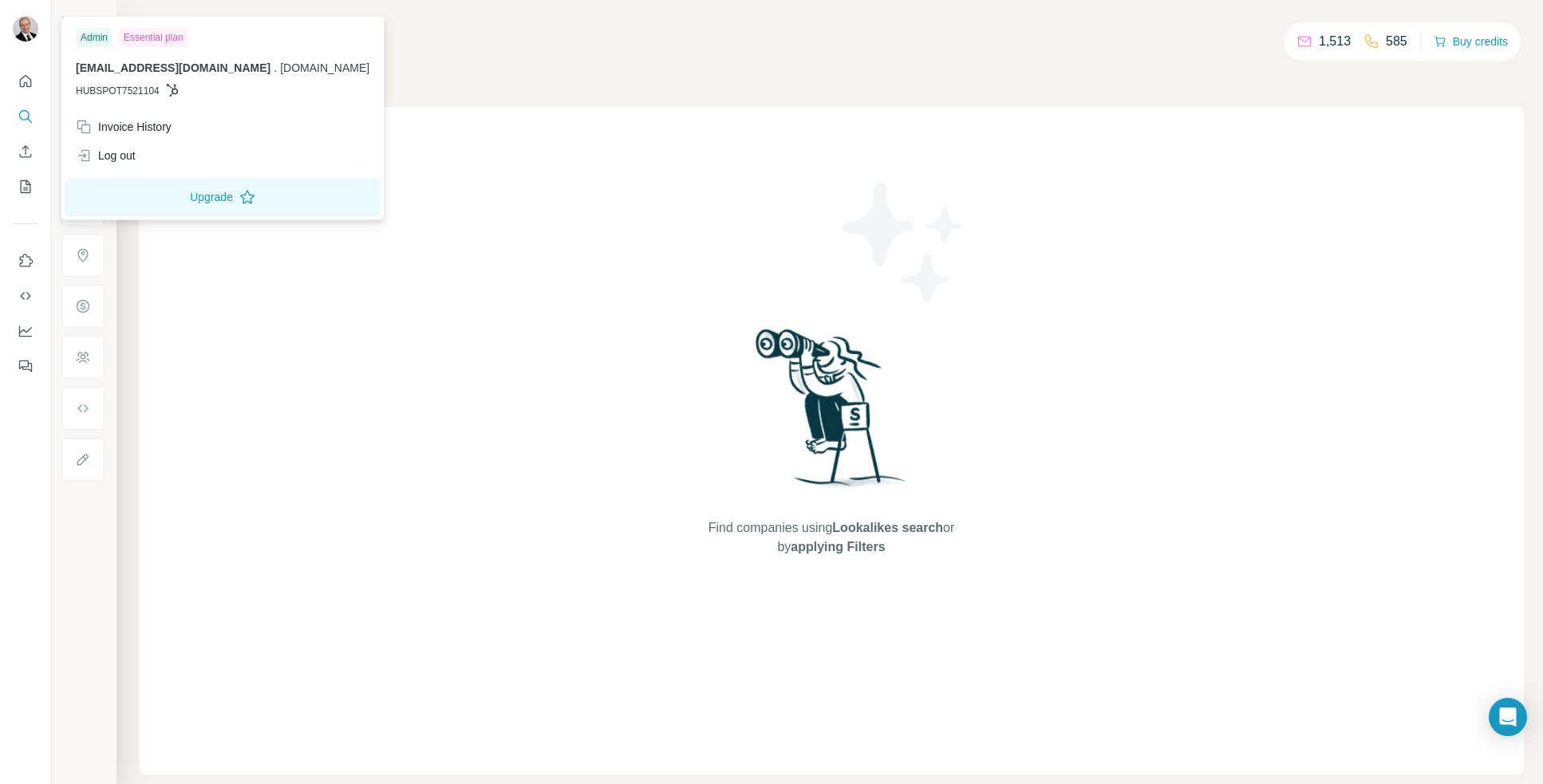
click at [19, 30] on img at bounding box center [25, 29] width 25 height 25
click at [22, 33] on img at bounding box center [25, 29] width 25 height 25
click at [27, 76] on icon "Quick start" at bounding box center [26, 81] width 12 height 12
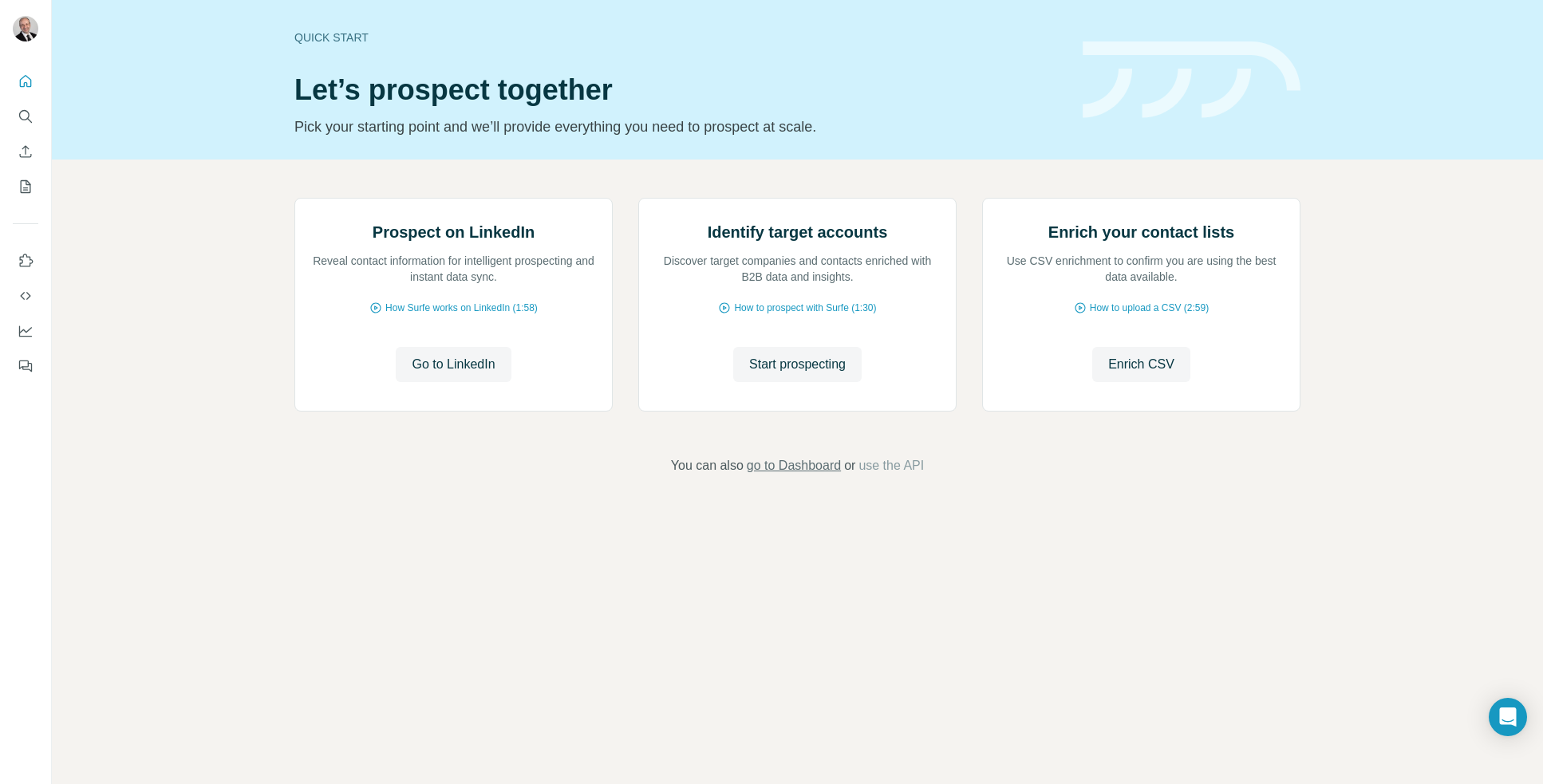
click at [786, 475] on span "go to Dashboard" at bounding box center [794, 466] width 95 height 19
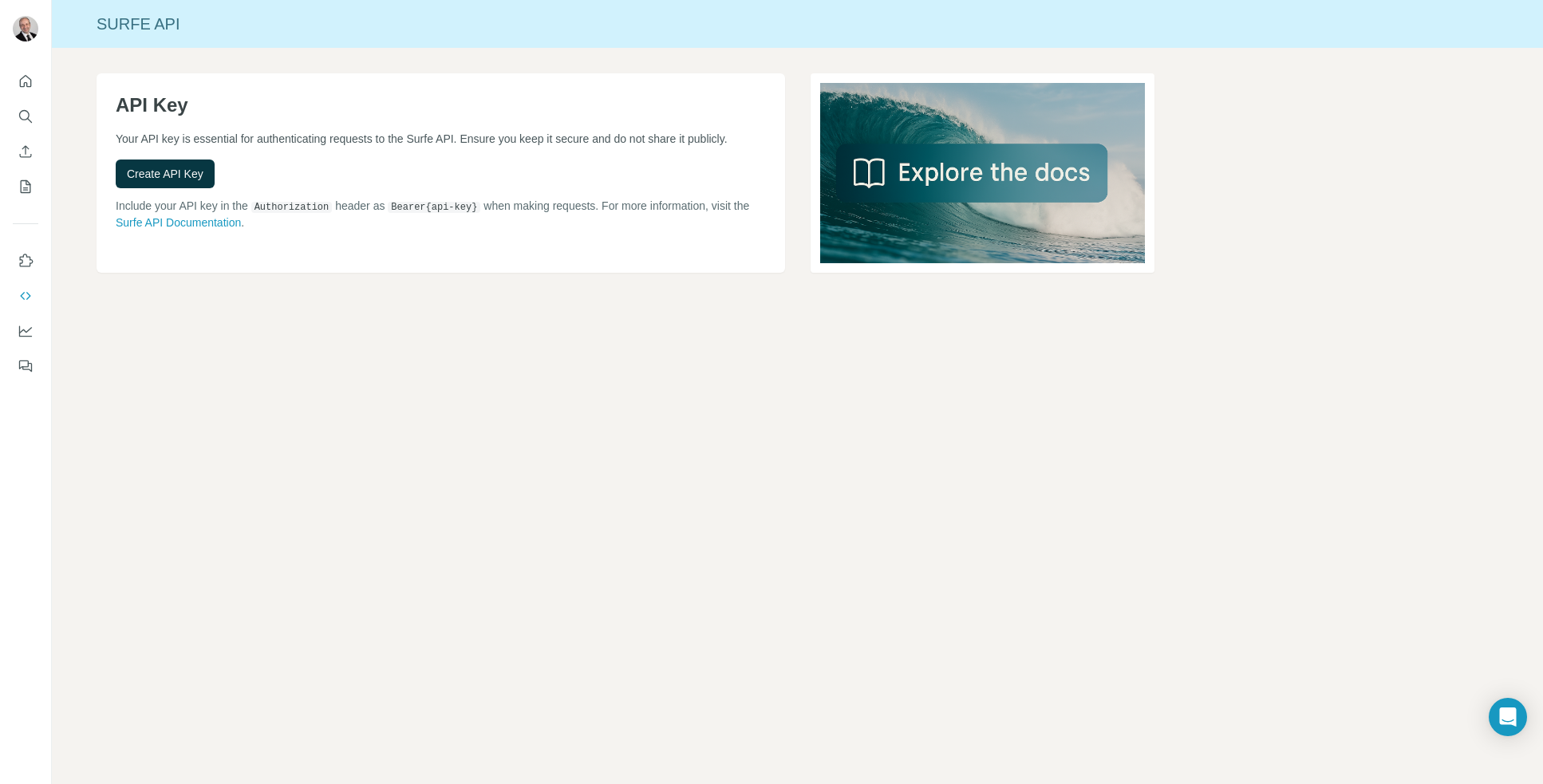
click at [23, 64] on div at bounding box center [25, 219] width 51 height 323
click at [24, 68] on button "Quick start" at bounding box center [25, 81] width 25 height 29
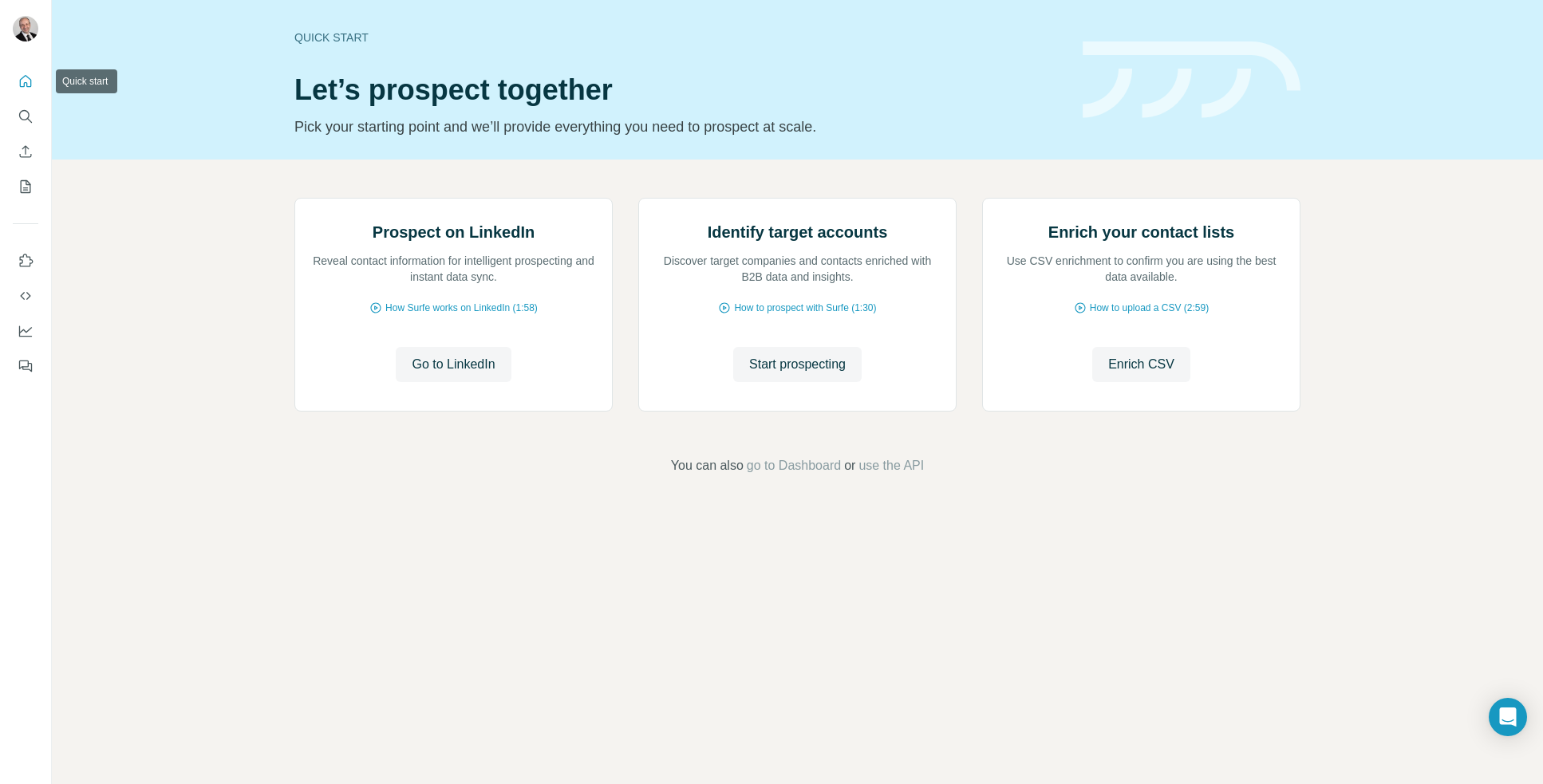
click at [30, 94] on button "Quick start" at bounding box center [25, 81] width 25 height 29
